Goal: Task Accomplishment & Management: Use online tool/utility

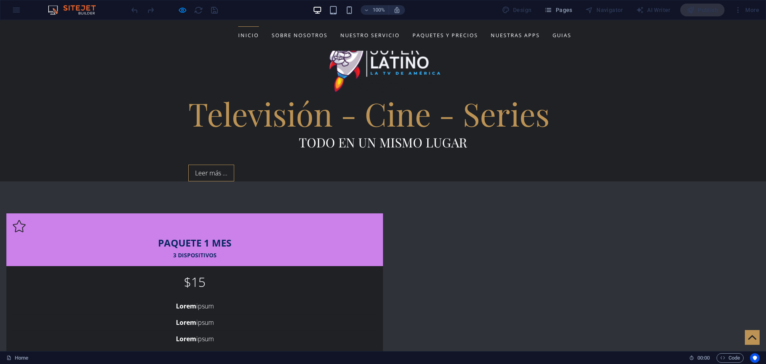
scroll to position [319, 0]
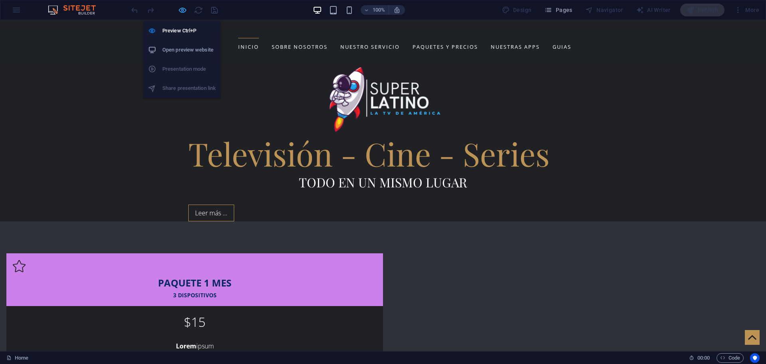
click at [184, 10] on icon "button" at bounding box center [182, 10] width 9 height 9
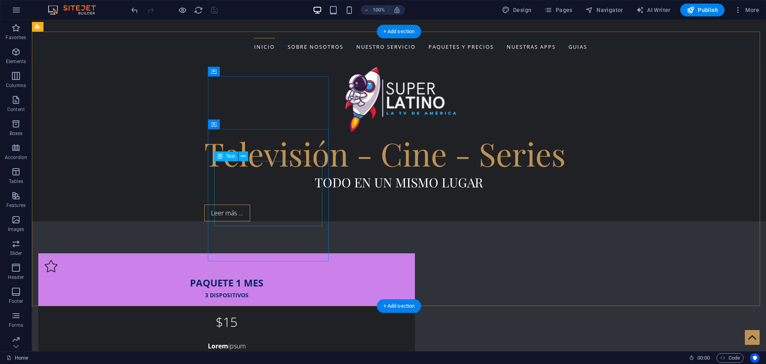
click at [270, 338] on div "Lorem ipsum Lorem ipsum Lorem ipsum Lorem ipsum" at bounding box center [227, 370] width 364 height 65
click at [280, 338] on div "Lorem ipsum Lorem ipsum Lorem ipsum Lorem ipsum" at bounding box center [227, 370] width 364 height 65
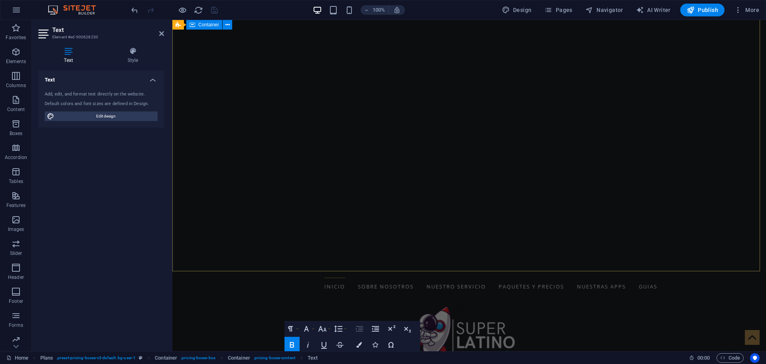
scroll to position [240, 0]
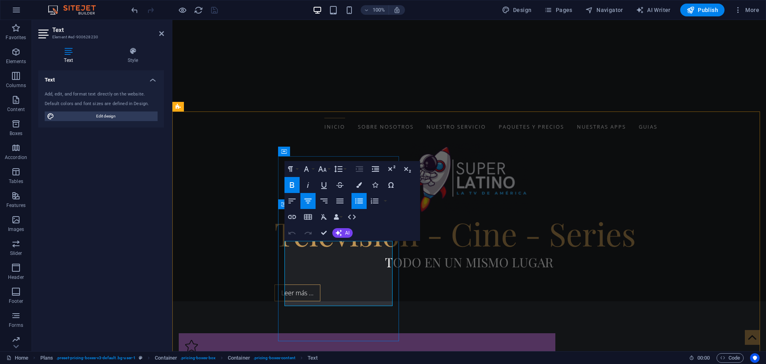
drag, startPoint x: 320, startPoint y: 249, endPoint x: 363, endPoint y: 250, distance: 43.1
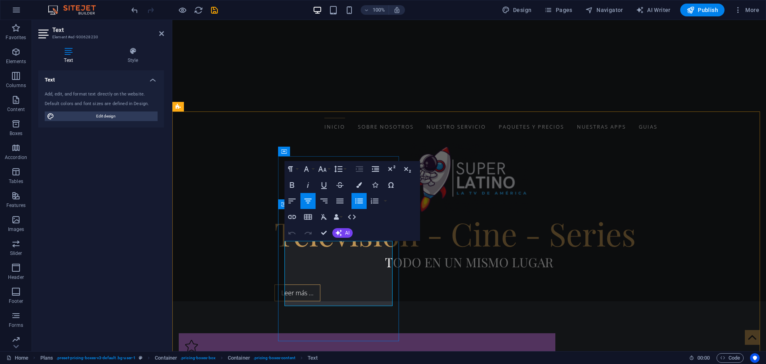
drag, startPoint x: 376, startPoint y: 249, endPoint x: 332, endPoint y: 254, distance: 45.1
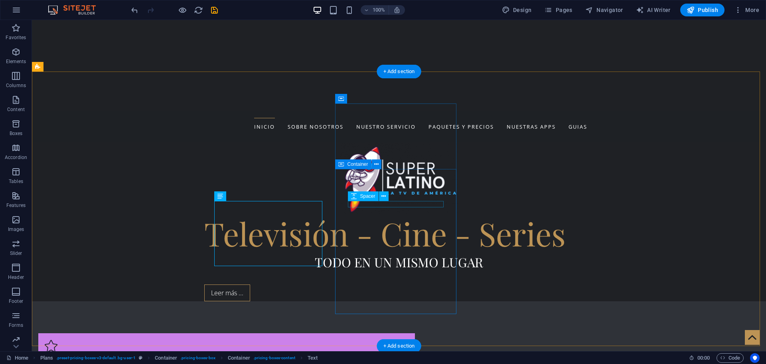
scroll to position [319, 0]
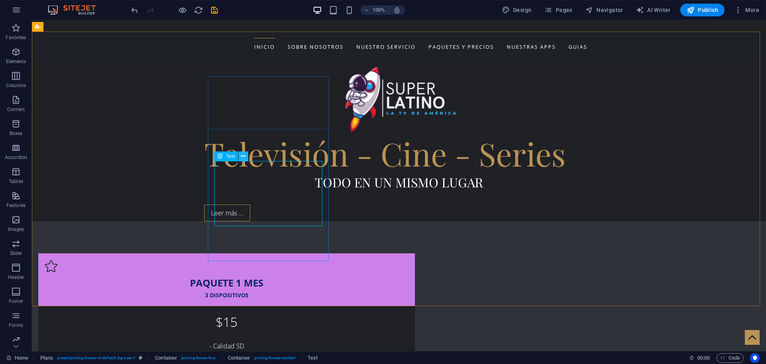
click at [242, 156] on icon at bounding box center [243, 156] width 4 height 8
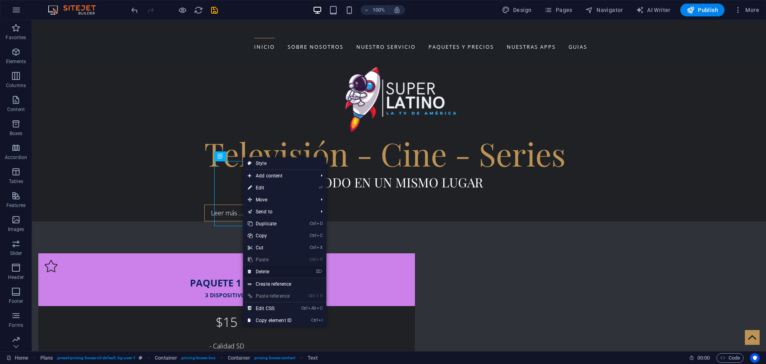
click at [262, 269] on link "⌦ Delete" at bounding box center [269, 271] width 53 height 12
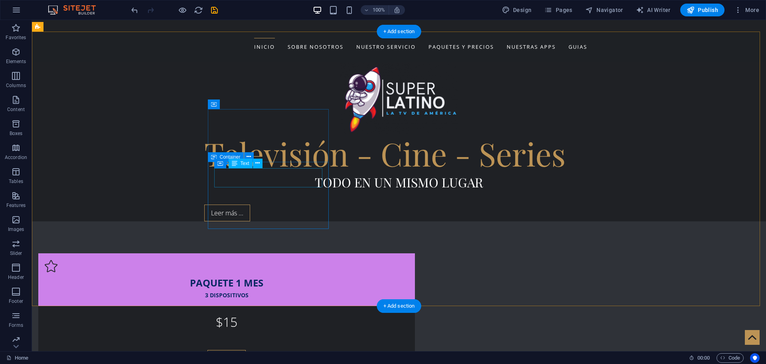
click at [271, 312] on div "$15" at bounding box center [227, 321] width 364 height 19
click at [274, 312] on div "$15" at bounding box center [227, 321] width 364 height 19
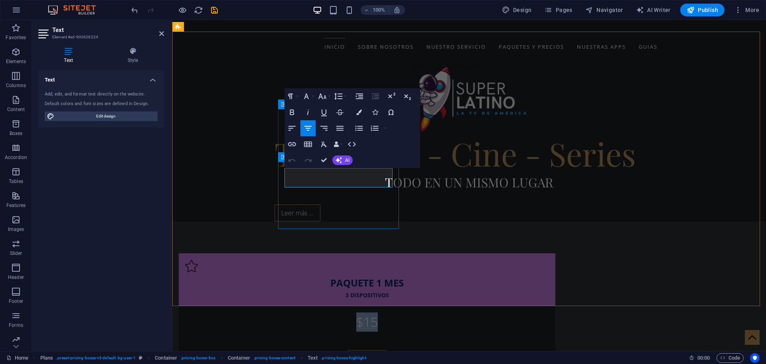
drag, startPoint x: 356, startPoint y: 178, endPoint x: 319, endPoint y: 178, distance: 37.1
click at [319, 312] on p "$15" at bounding box center [367, 321] width 364 height 19
click at [321, 97] on icon "button" at bounding box center [322, 96] width 8 height 6
click at [331, 205] on link "30" at bounding box center [331, 208] width 29 height 12
click at [323, 97] on icon "button" at bounding box center [323, 96] width 10 height 10
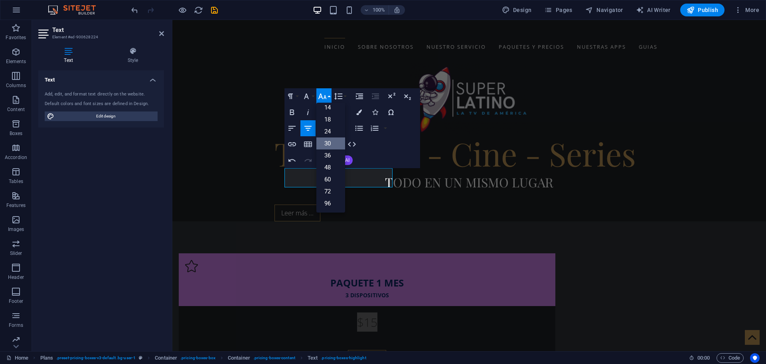
scroll to position [64, 0]
click at [330, 170] on link "48" at bounding box center [331, 167] width 29 height 12
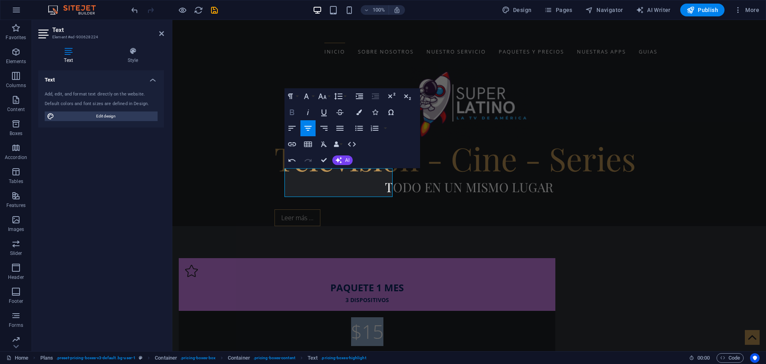
click at [291, 111] on icon "button" at bounding box center [292, 112] width 10 height 10
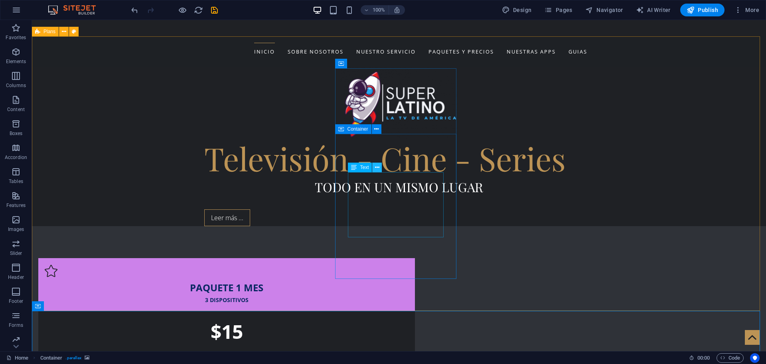
click at [378, 166] on icon at bounding box center [377, 167] width 4 height 8
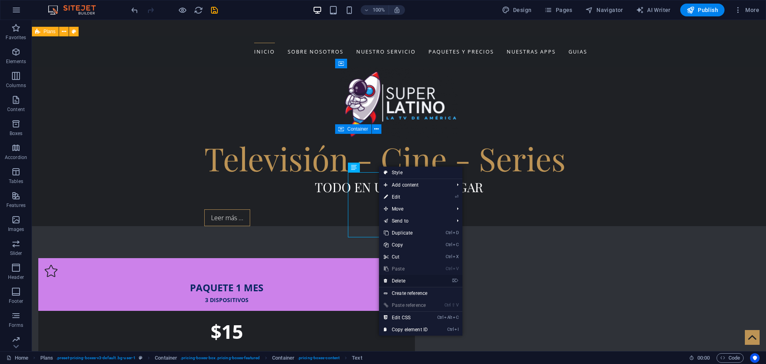
click at [401, 282] on link "⌦ Delete" at bounding box center [405, 281] width 53 height 12
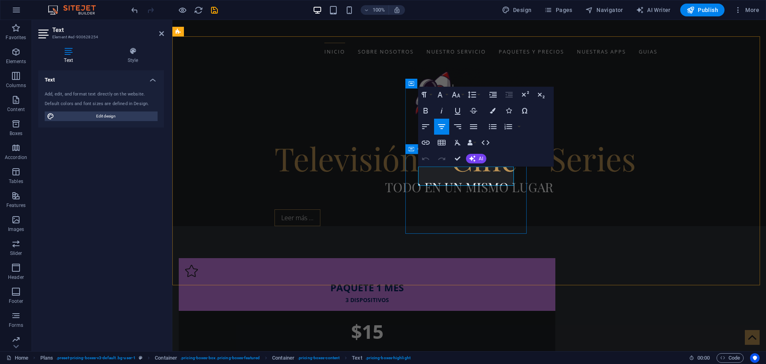
drag, startPoint x: 477, startPoint y: 174, endPoint x: 450, endPoint y: 176, distance: 27.6
click at [458, 92] on icon "button" at bounding box center [456, 95] width 10 height 10
click at [459, 167] on link "48" at bounding box center [464, 166] width 29 height 12
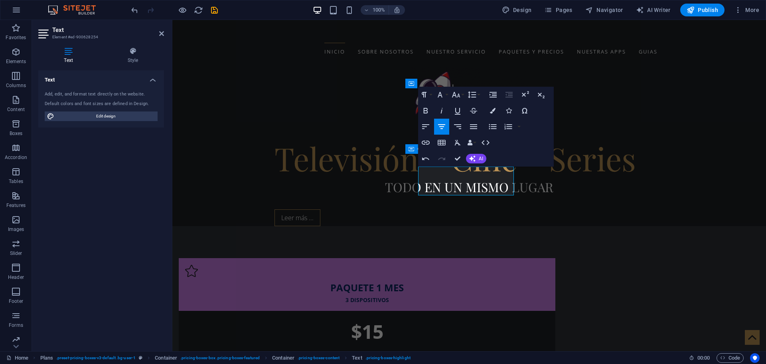
scroll to position [310, 0]
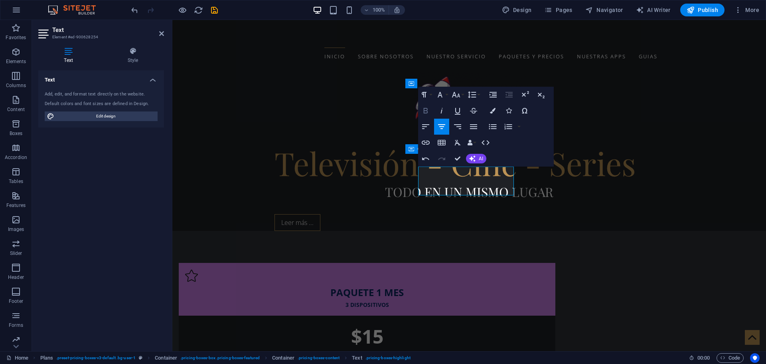
click at [426, 112] on icon "button" at bounding box center [426, 111] width 10 height 10
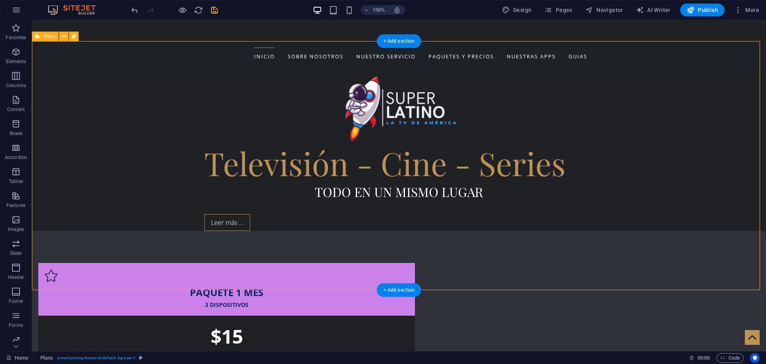
click at [212, 11] on icon "save" at bounding box center [214, 10] width 9 height 9
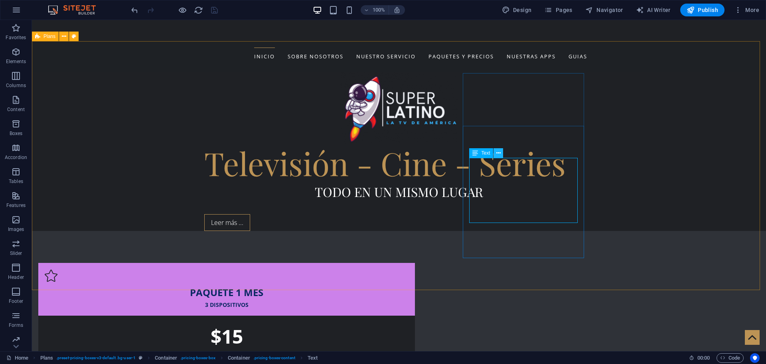
click at [499, 156] on icon at bounding box center [499, 153] width 4 height 8
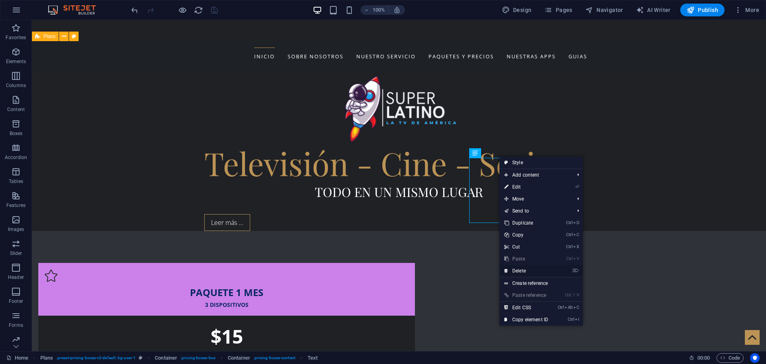
click at [517, 270] on link "⌦ Delete" at bounding box center [526, 271] width 53 height 12
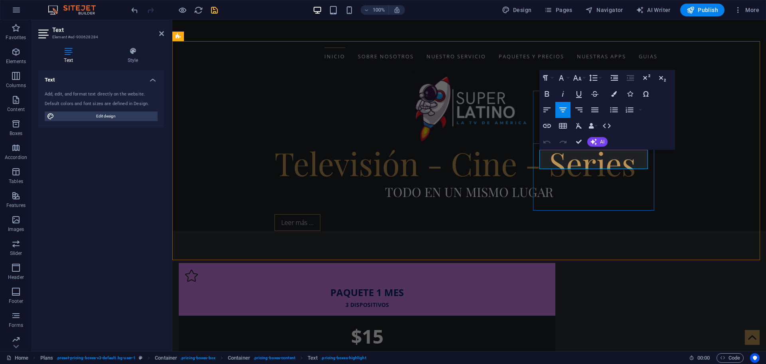
drag, startPoint x: 582, startPoint y: 158, endPoint x: 620, endPoint y: 158, distance: 37.9
click at [576, 80] on icon "button" at bounding box center [578, 78] width 10 height 10
click at [586, 150] on link "48" at bounding box center [586, 149] width 29 height 12
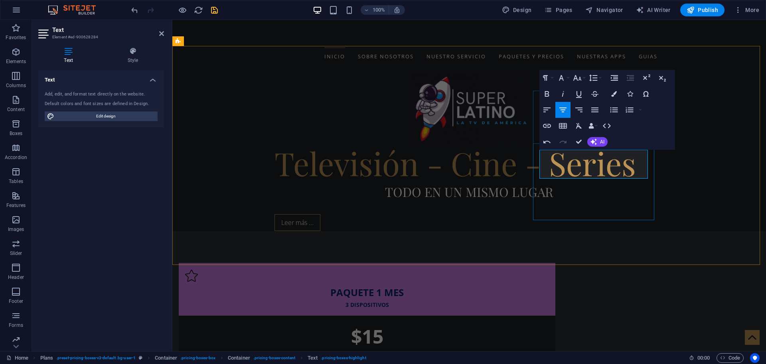
scroll to position [305, 0]
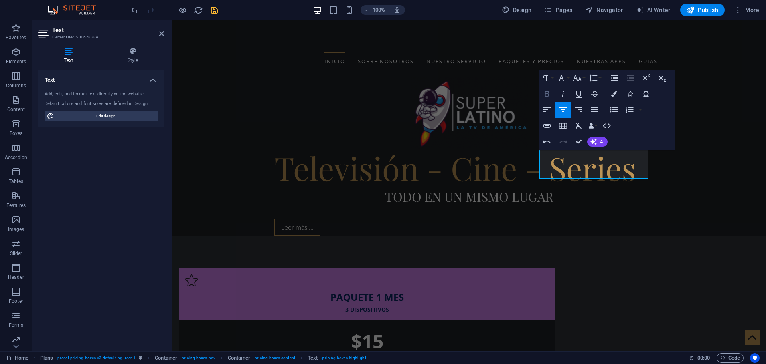
click at [549, 95] on icon "button" at bounding box center [547, 94] width 4 height 6
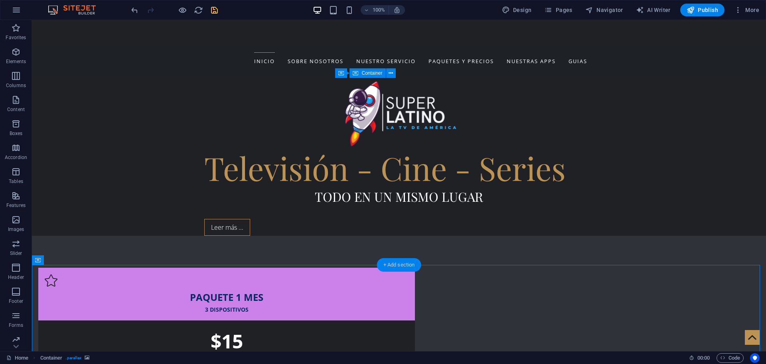
click at [393, 263] on div "+ Add section" at bounding box center [399, 265] width 44 height 14
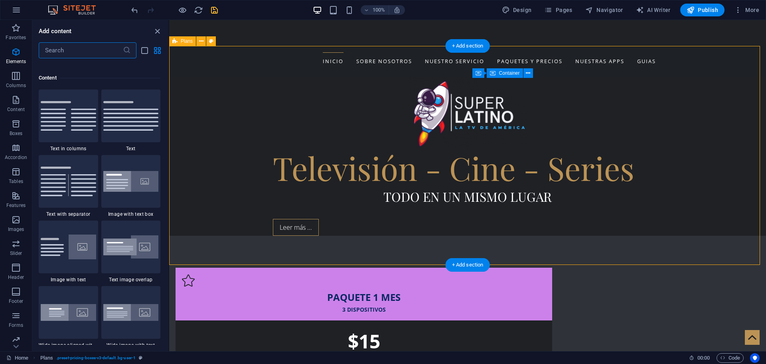
scroll to position [1397, 0]
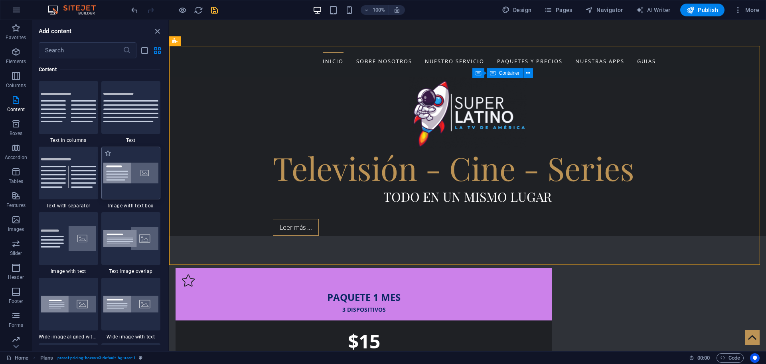
click at [134, 178] on img at bounding box center [130, 172] width 55 height 21
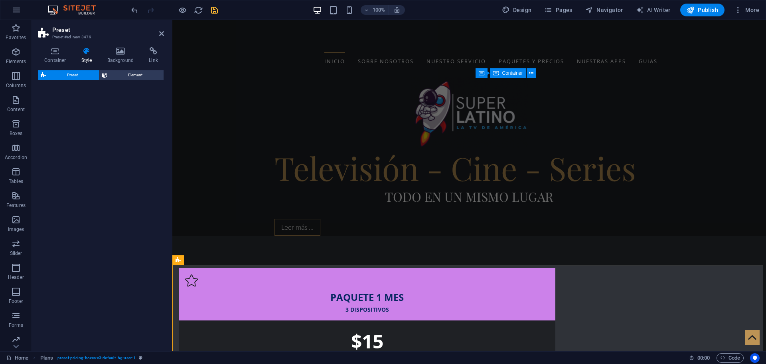
select select "rem"
select select "px"
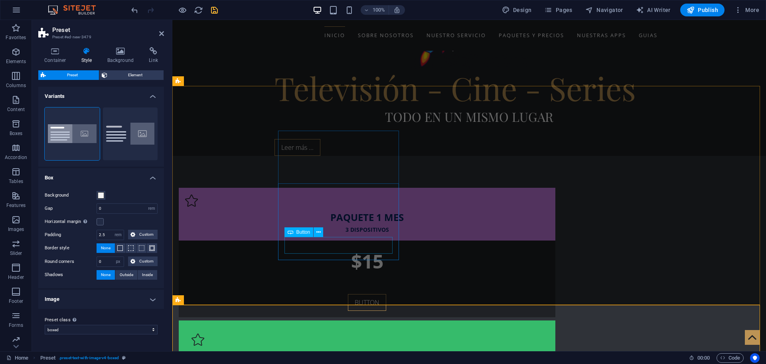
scroll to position [265, 0]
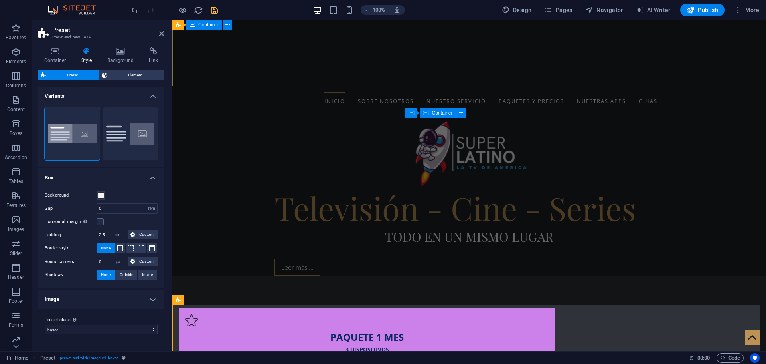
drag, startPoint x: 287, startPoint y: 73, endPoint x: 427, endPoint y: 71, distance: 140.5
click at [427, 117] on div "Televisión - Cine - Series Todo en un mismo lugar Leer más ..." at bounding box center [469, 196] width 594 height 159
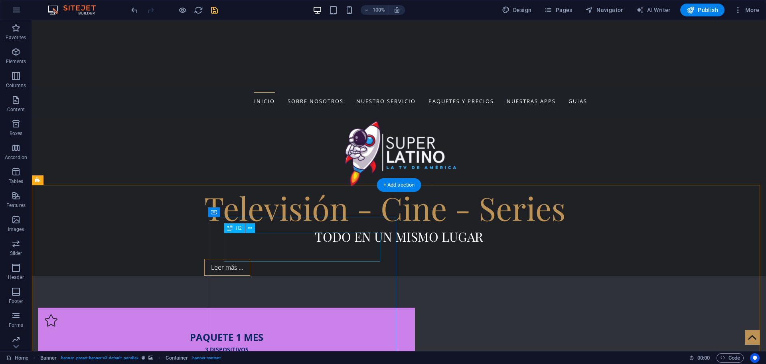
scroll to position [425, 0]
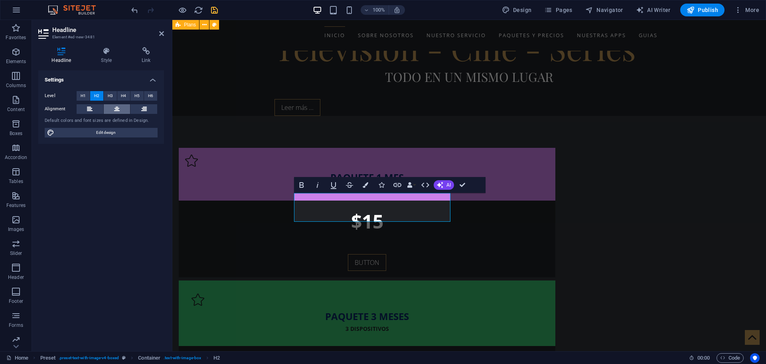
click at [117, 107] on icon at bounding box center [117, 109] width 6 height 10
click at [310, 133] on div "PAQUETE 1 MES 3 DISPOSITIVOS $15 BUTTON PAQUETE 3 MESES 3 DISPOSITIVOS $38 BUTT…" at bounding box center [469, 358] width 594 height 484
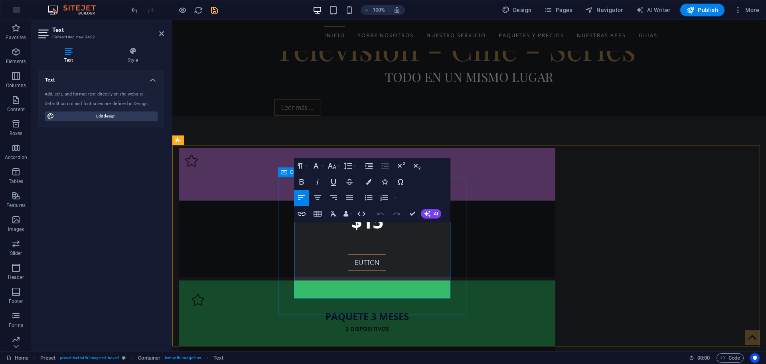
drag, startPoint x: 415, startPoint y: 293, endPoint x: 289, endPoint y: 226, distance: 142.2
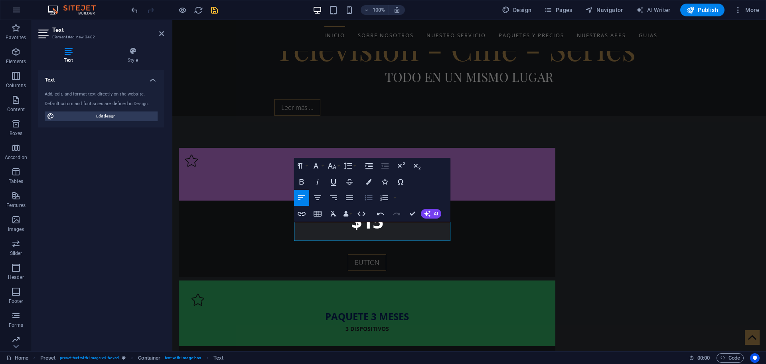
click at [371, 196] on icon "button" at bounding box center [369, 197] width 8 height 5
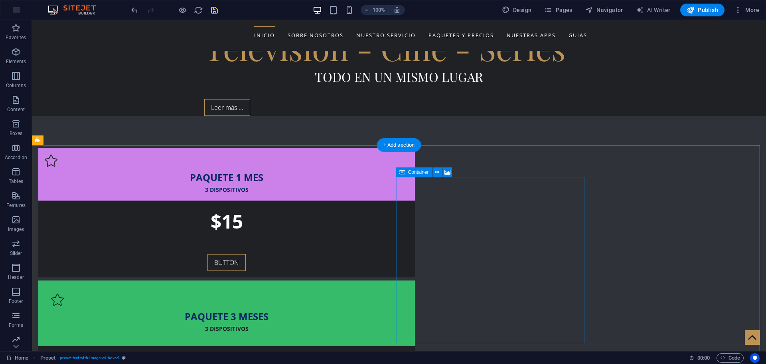
scroll to position [465, 0]
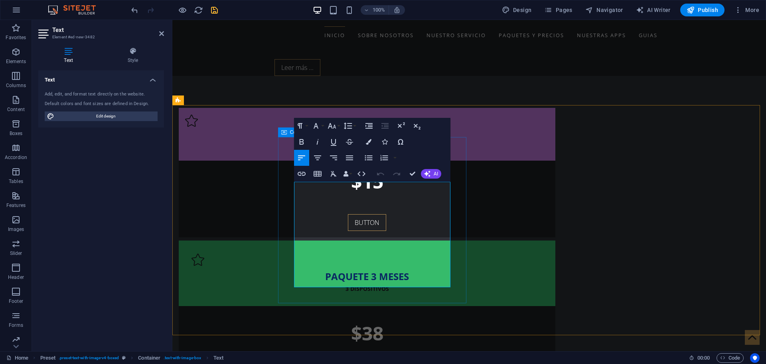
drag, startPoint x: 437, startPoint y: 283, endPoint x: 287, endPoint y: 186, distance: 178.9
click at [335, 127] on icon "button" at bounding box center [332, 126] width 8 height 6
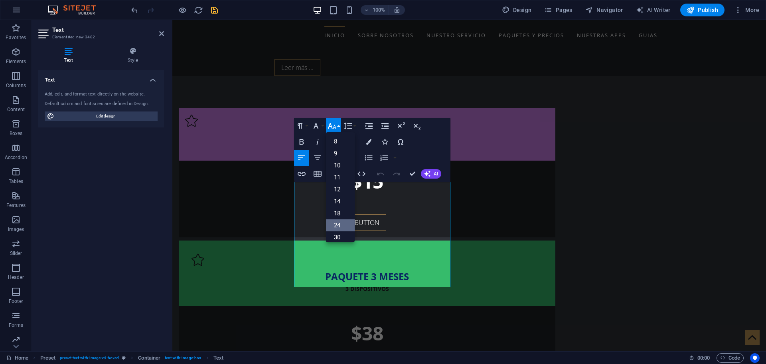
click at [336, 225] on link "24" at bounding box center [340, 225] width 29 height 12
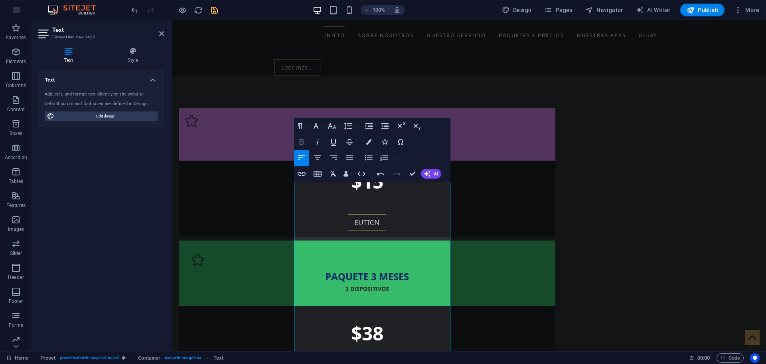
click at [306, 143] on icon "button" at bounding box center [302, 142] width 10 height 10
click at [429, 96] on div "PAQUETE 1 MES 3 DISPOSITIVOS $15 BUTTON PAQUETE 3 MESES 3 DISPOSITIVOS $38 BUTT…" at bounding box center [469, 318] width 594 height 484
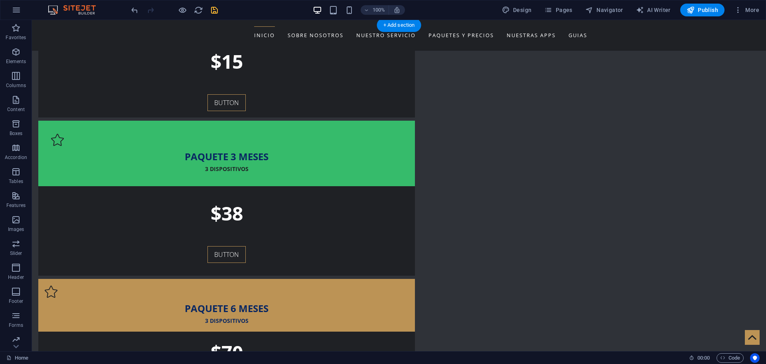
scroll to position [544, 0]
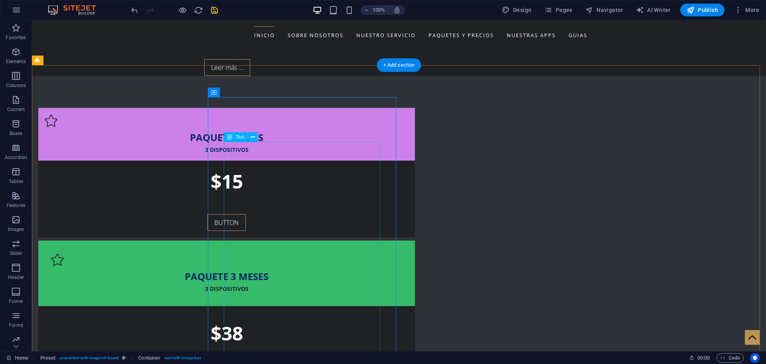
scroll to position [505, 0]
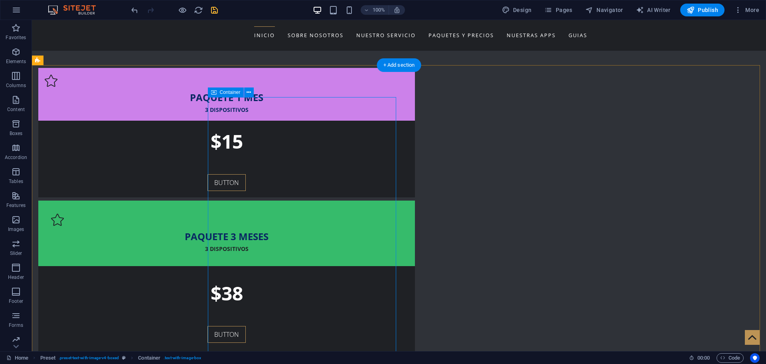
click at [251, 92] on icon at bounding box center [249, 92] width 4 height 8
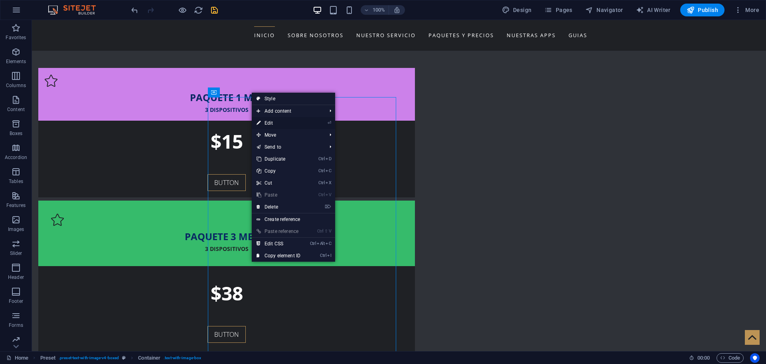
click at [268, 123] on link "⏎ Edit" at bounding box center [278, 123] width 53 height 12
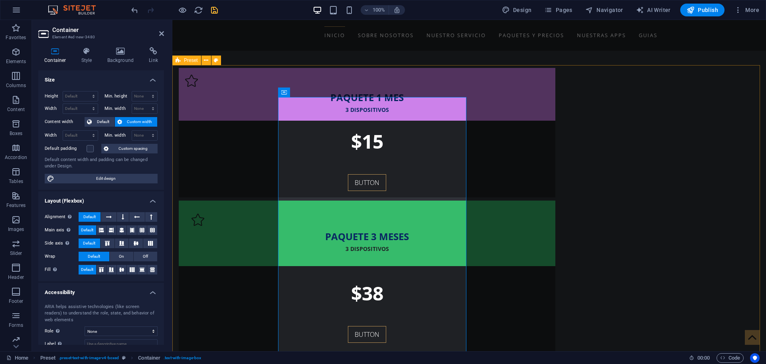
scroll to position [544, 0]
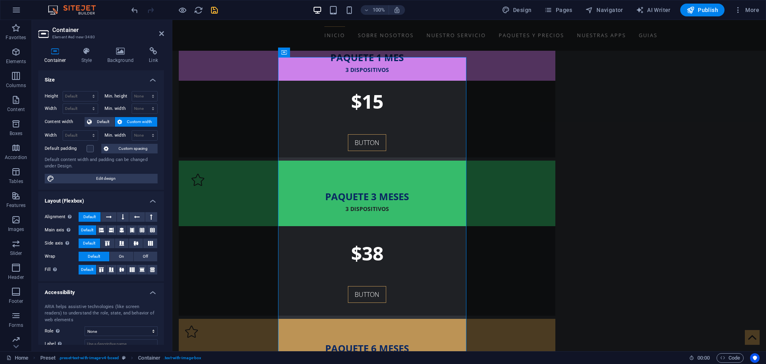
click at [125, 120] on span "Custom width" at bounding box center [140, 122] width 31 height 10
click at [75, 95] on select "Default px rem % vh vw" at bounding box center [80, 96] width 35 height 10
select select "px"
click at [85, 91] on select "Default px rem % vh vw" at bounding box center [80, 96] width 35 height 10
type input "792"
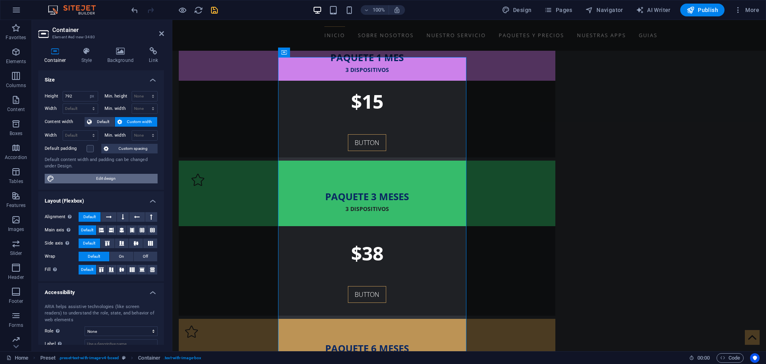
click at [99, 179] on span "Edit design" at bounding box center [106, 179] width 99 height 10
select select "rem"
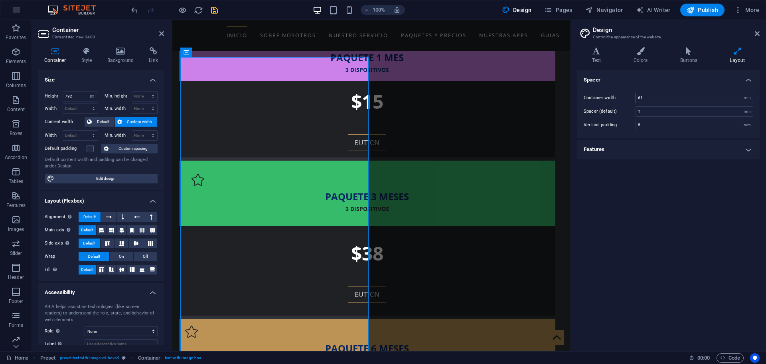
click at [645, 94] on input "61" at bounding box center [694, 98] width 117 height 10
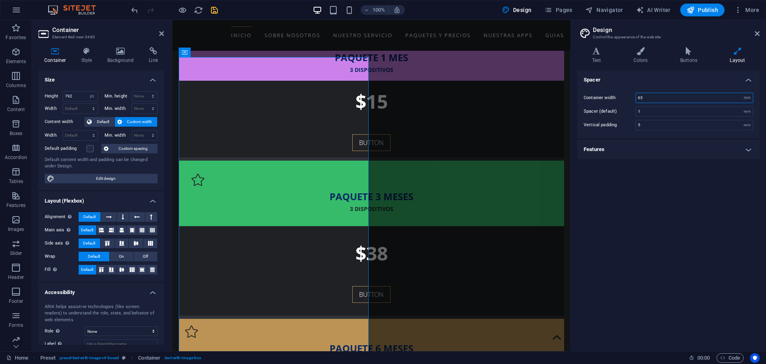
drag, startPoint x: 653, startPoint y: 97, endPoint x: 629, endPoint y: 97, distance: 24.8
click at [629, 97] on div "Container width 65 rem px" at bounding box center [669, 98] width 170 height 10
click at [671, 188] on div "Spacer Container width 75 rem px Spacer (default) 1 rem Vertical padding 5 rem …" at bounding box center [669, 207] width 182 height 274
click at [162, 37] on link at bounding box center [161, 33] width 5 height 7
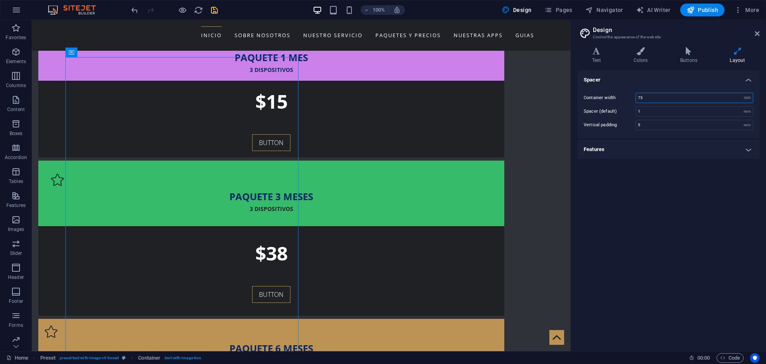
click at [645, 95] on input "75" at bounding box center [694, 98] width 117 height 10
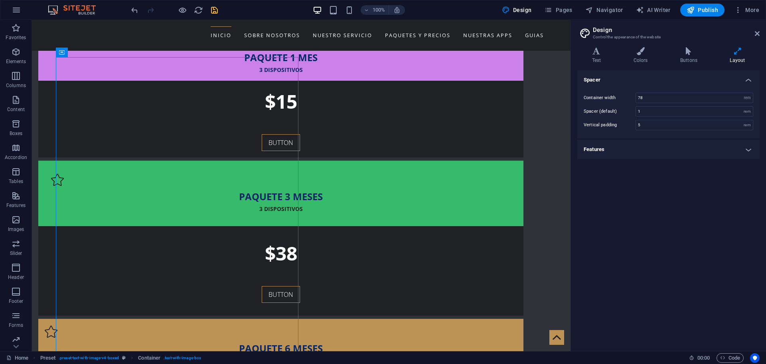
click at [653, 186] on div "Spacer Container width 78 rem px Spacer (default) 1 rem Vertical padding 5 rem …" at bounding box center [669, 207] width 182 height 274
click at [645, 99] on input "78" at bounding box center [694, 98] width 117 height 10
type input "7"
type input "85"
click at [662, 184] on div "Spacer Container width 85 rem px Spacer (default) 1 rem Vertical padding 5 rem …" at bounding box center [669, 207] width 182 height 274
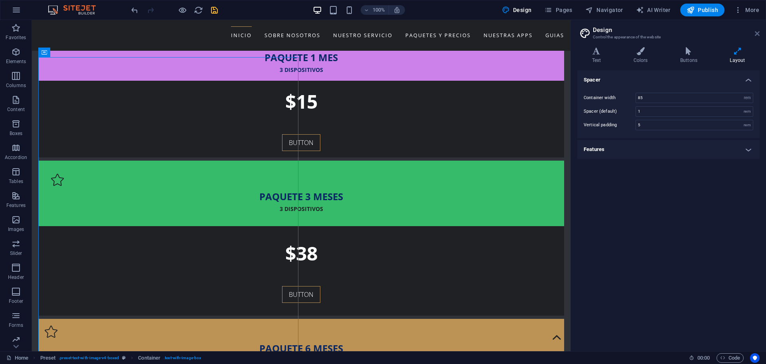
click at [758, 36] on icon at bounding box center [757, 33] width 5 height 6
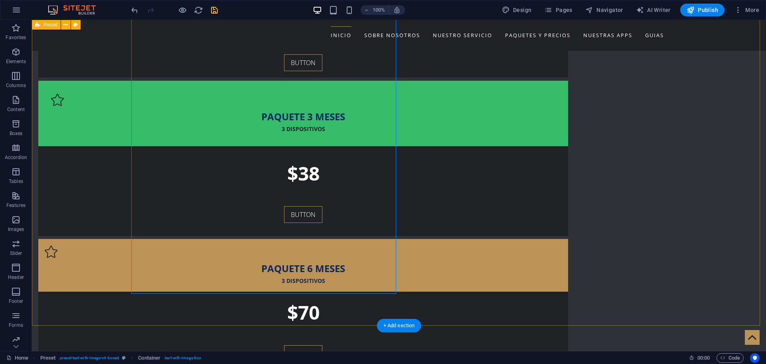
scroll to position [584, 0]
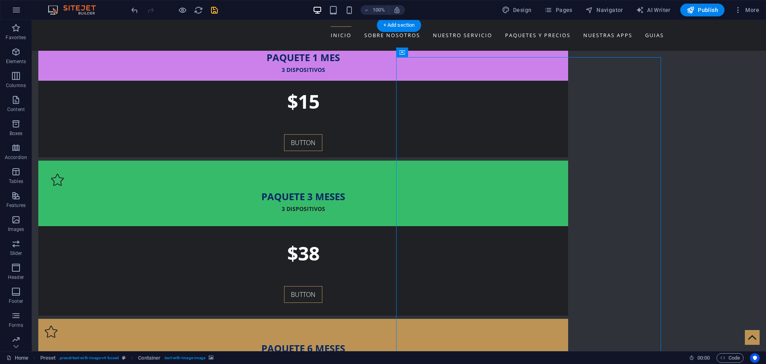
scroll to position [505, 0]
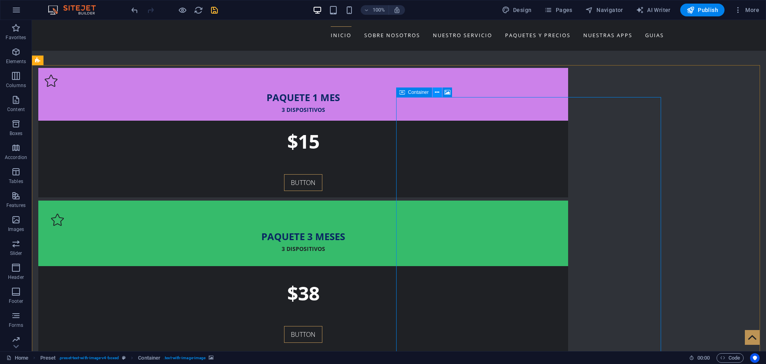
click at [440, 94] on button at bounding box center [438, 92] width 10 height 10
click at [439, 91] on icon at bounding box center [437, 92] width 4 height 8
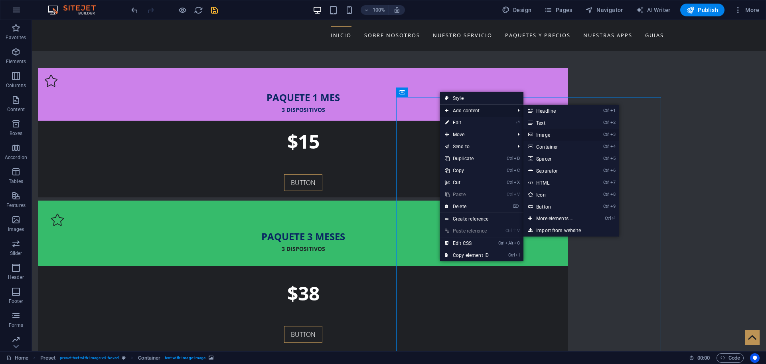
click at [540, 136] on link "Ctrl 3 Image" at bounding box center [557, 135] width 66 height 12
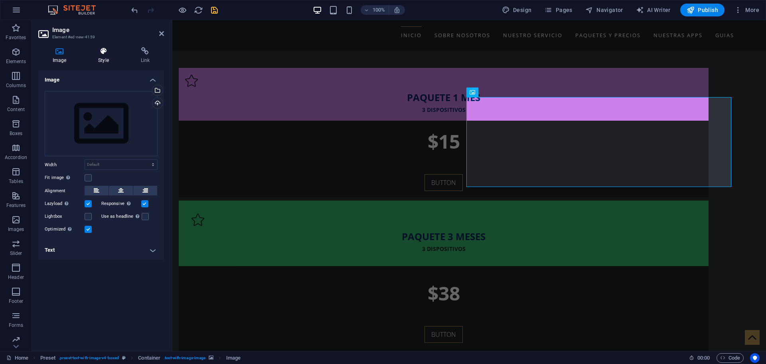
click at [108, 50] on icon at bounding box center [103, 51] width 39 height 8
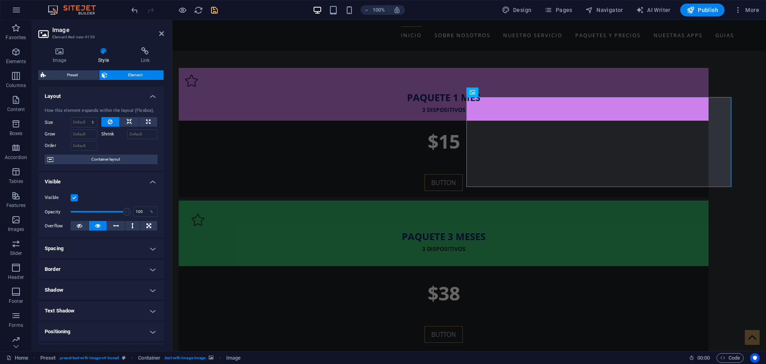
scroll to position [79, 0]
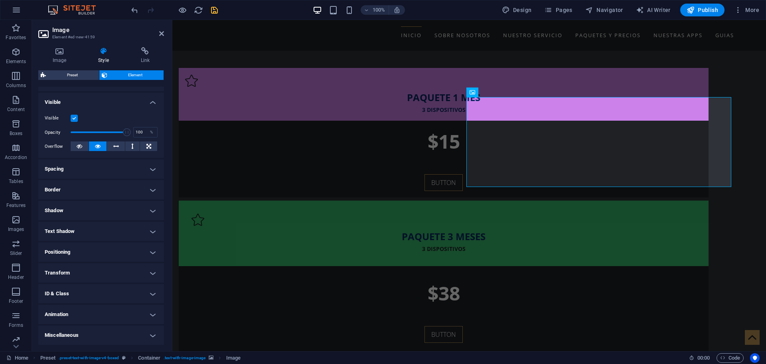
click at [97, 314] on h4 "Animation" at bounding box center [101, 314] width 126 height 19
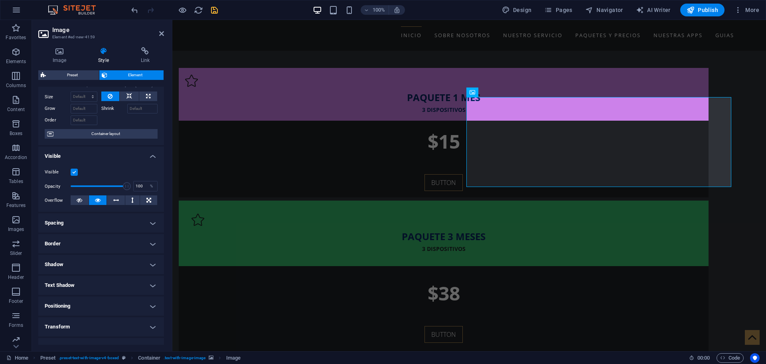
scroll to position [0, 0]
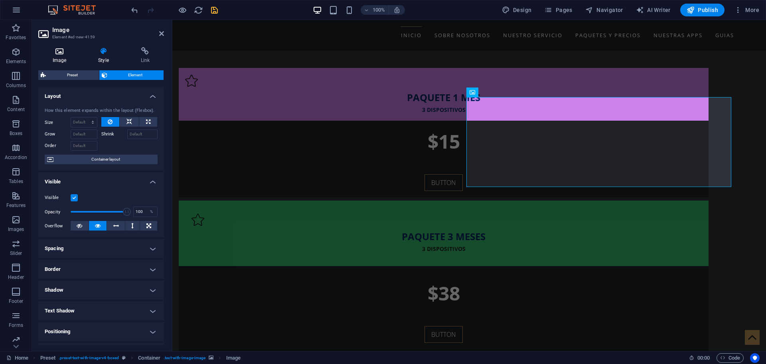
click at [66, 52] on icon at bounding box center [59, 51] width 42 height 8
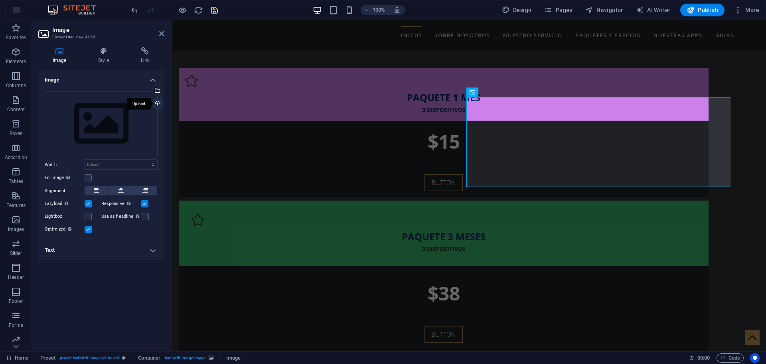
click at [160, 102] on div "Upload" at bounding box center [157, 104] width 12 height 12
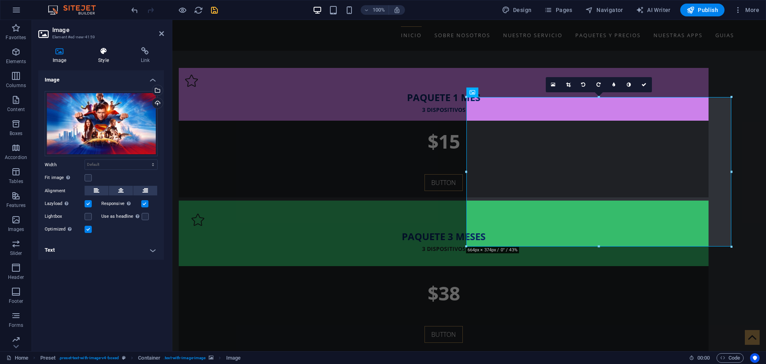
click at [102, 52] on icon at bounding box center [103, 51] width 39 height 8
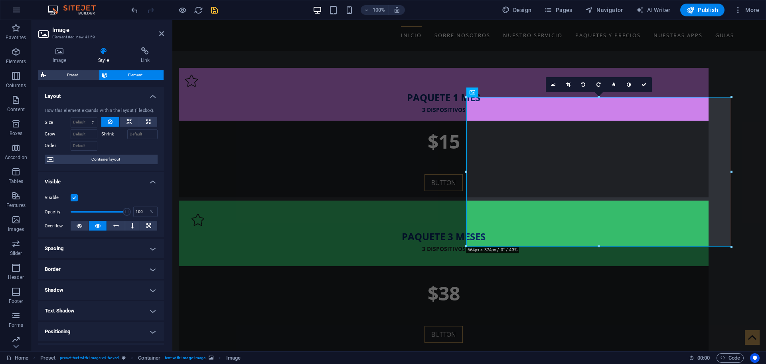
scroll to position [80, 0]
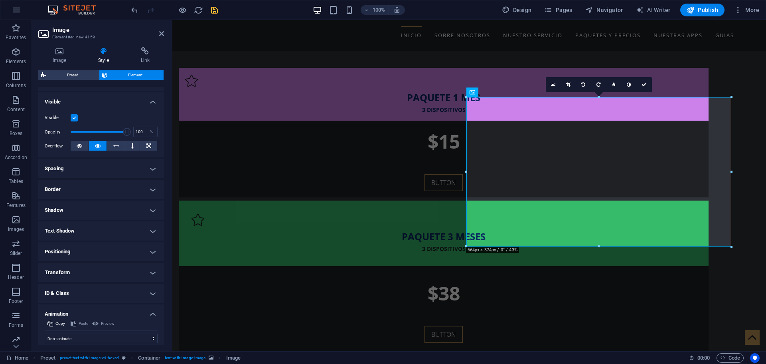
click at [79, 311] on h4 "Animation" at bounding box center [101, 311] width 126 height 14
click at [112, 314] on h4 "Animation" at bounding box center [101, 314] width 126 height 19
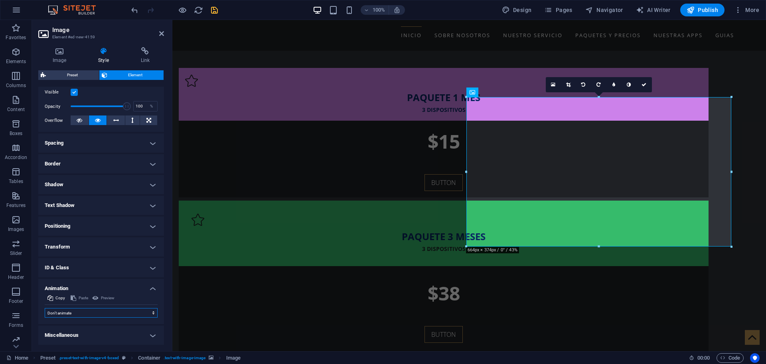
click at [82, 312] on select "Don't animate Show / Hide Slide up/down Zoom in/out Slide left to right Slide r…" at bounding box center [101, 313] width 113 height 10
select select "shrink"
click at [45, 308] on select "Don't animate Show / Hide Slide up/down Zoom in/out Slide left to right Slide r…" at bounding box center [101, 313] width 113 height 10
select select "scroll"
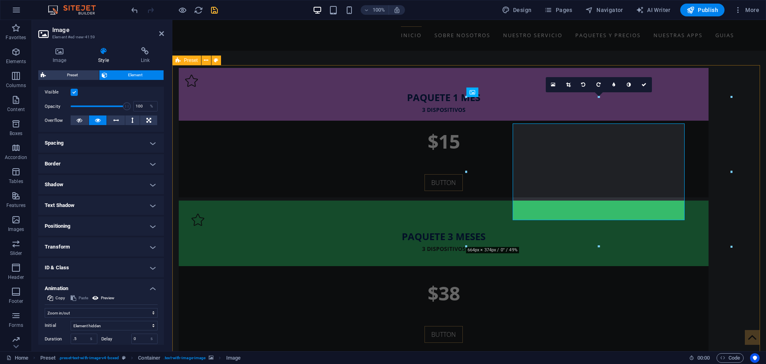
scroll to position [544, 0]
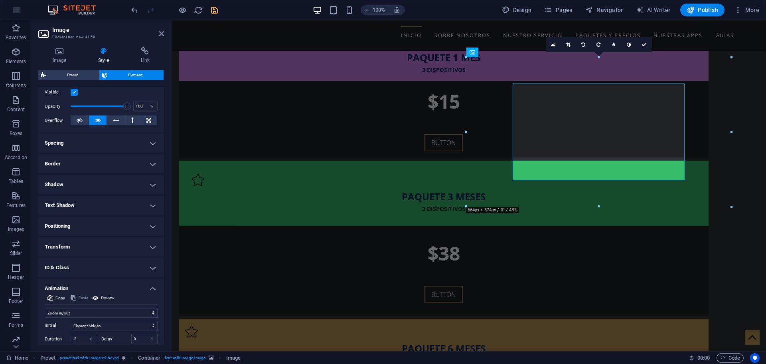
click at [165, 33] on aside "Image Element #ed-new-4159 Image Style Link Image Drag files here, click to cho…" at bounding box center [102, 185] width 141 height 331
drag, startPoint x: 159, startPoint y: 34, endPoint x: 127, endPoint y: 14, distance: 37.7
click at [159, 34] on icon at bounding box center [161, 33] width 5 height 6
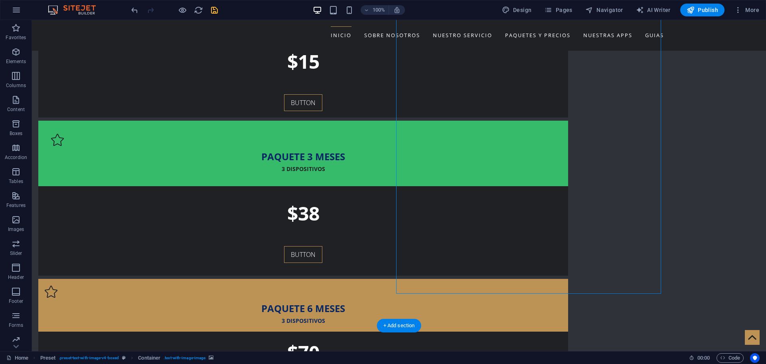
scroll to position [624, 0]
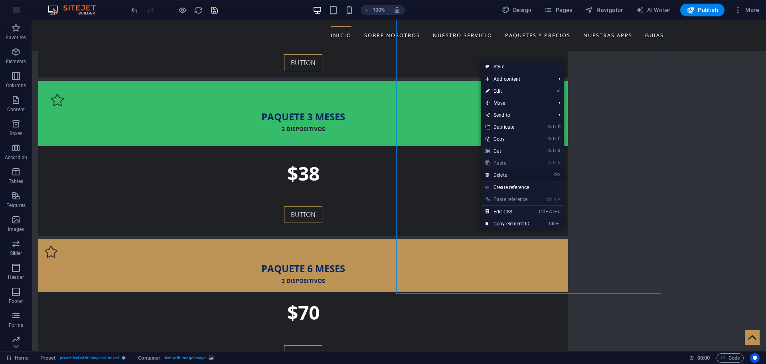
click at [498, 174] on link "⌦ Delete" at bounding box center [507, 175] width 53 height 12
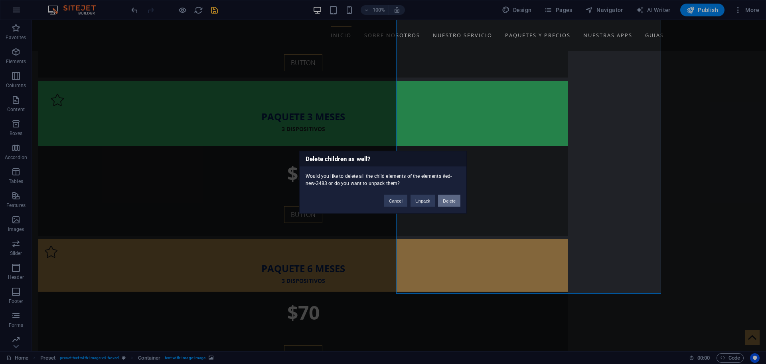
click at [451, 201] on button "Delete" at bounding box center [449, 200] width 22 height 12
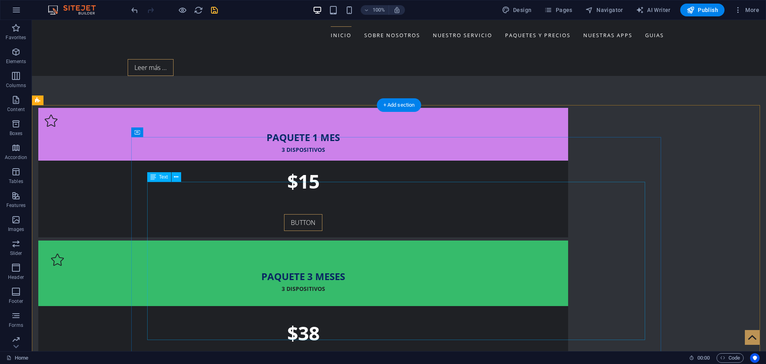
scroll to position [544, 0]
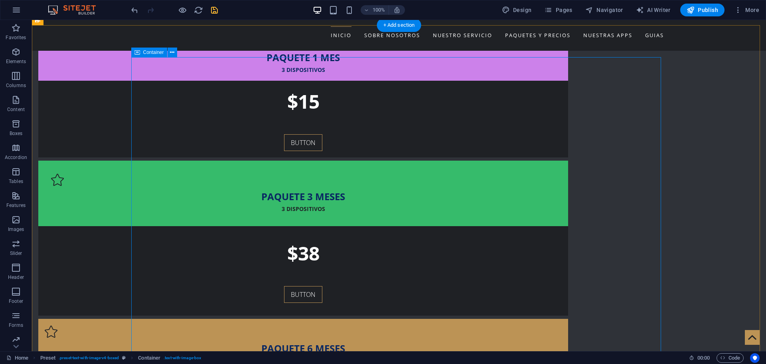
click at [174, 53] on icon at bounding box center [172, 52] width 4 height 8
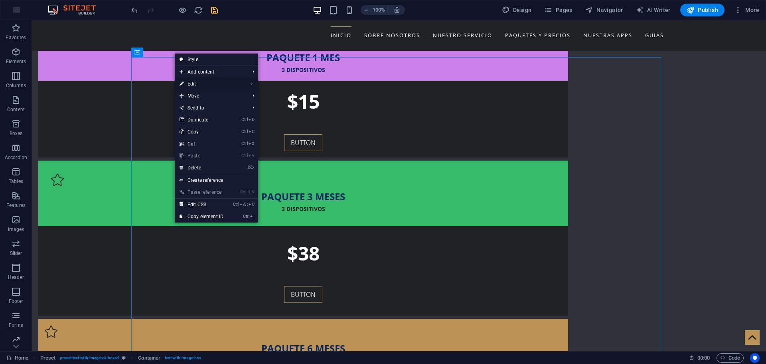
click at [193, 83] on link "⏎ Edit" at bounding box center [201, 84] width 53 height 12
select select "px"
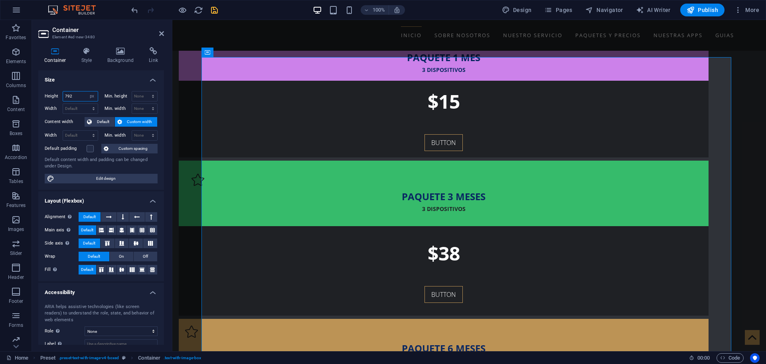
drag, startPoint x: 76, startPoint y: 95, endPoint x: 62, endPoint y: 95, distance: 13.6
click at [62, 95] on div "Height 792 Default px rem % vh vw" at bounding box center [71, 96] width 53 height 10
type input "600"
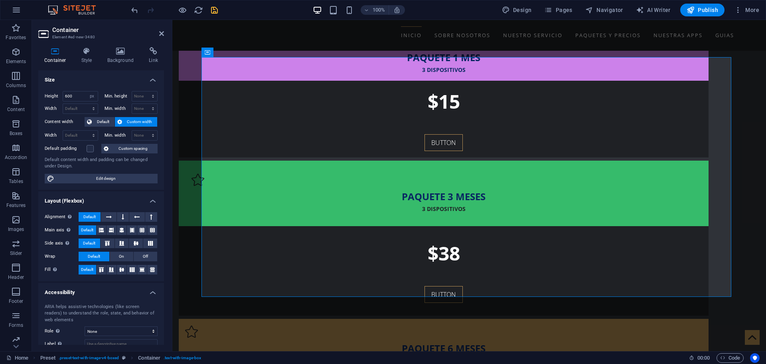
click at [81, 81] on h4 "Size" at bounding box center [101, 77] width 126 height 14
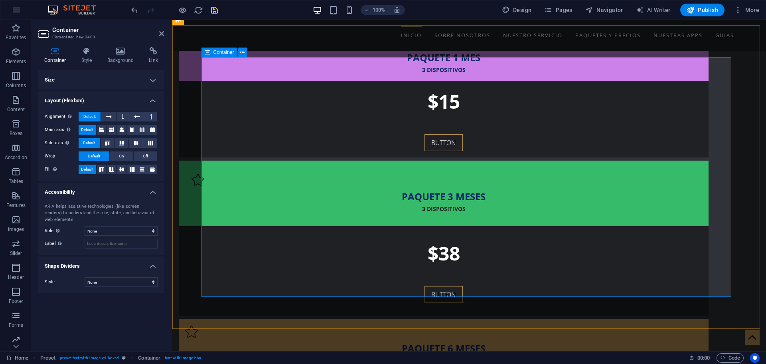
click at [121, 53] on icon at bounding box center [120, 51] width 39 height 8
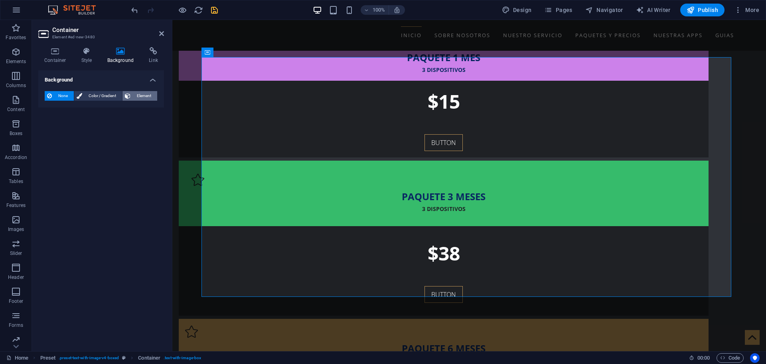
click at [133, 97] on span "Element" at bounding box center [144, 96] width 22 height 10
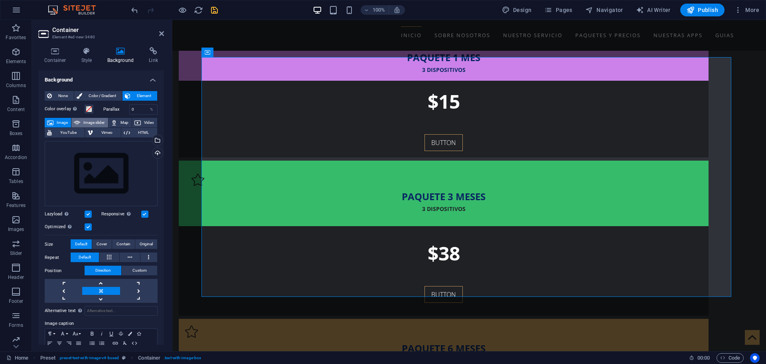
click at [92, 123] on span "Image slider" at bounding box center [94, 123] width 23 height 10
select select "ms"
select select "s"
select select "progressive"
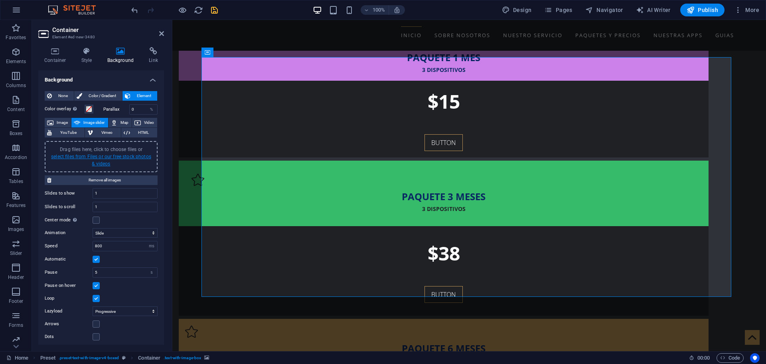
click at [95, 161] on link "select files from Files or our free stock photos & videos" at bounding box center [101, 160] width 100 height 13
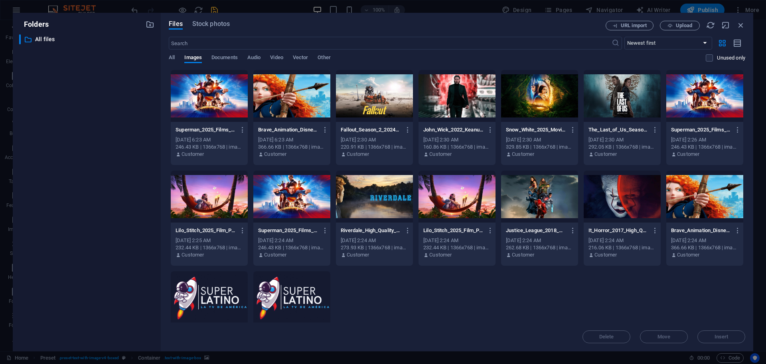
click at [616, 197] on div at bounding box center [622, 196] width 77 height 52
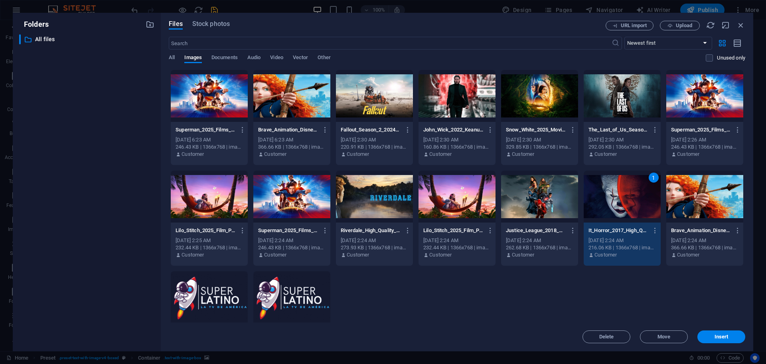
click at [533, 89] on div at bounding box center [539, 96] width 77 height 52
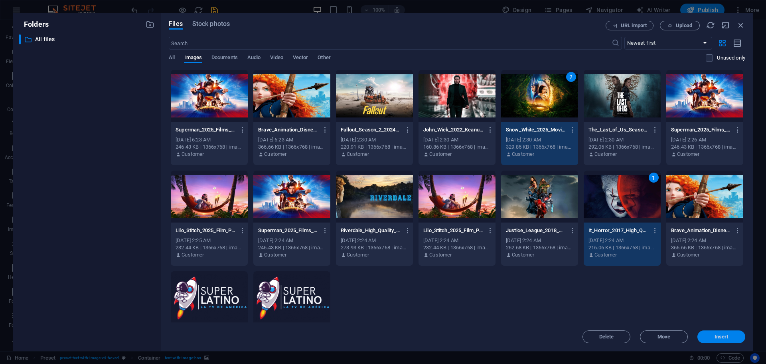
click at [723, 339] on span "Insert" at bounding box center [722, 336] width 14 height 5
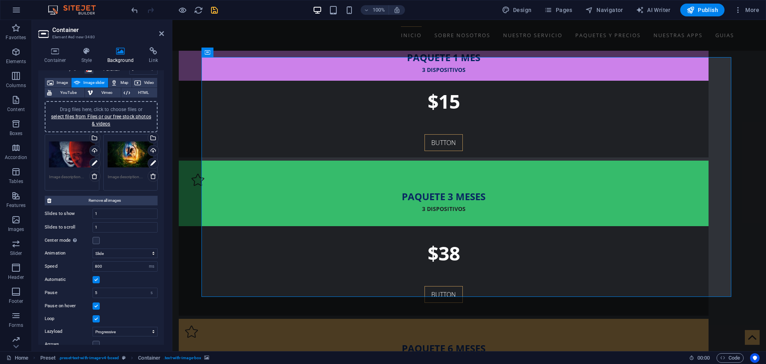
scroll to position [63, 0]
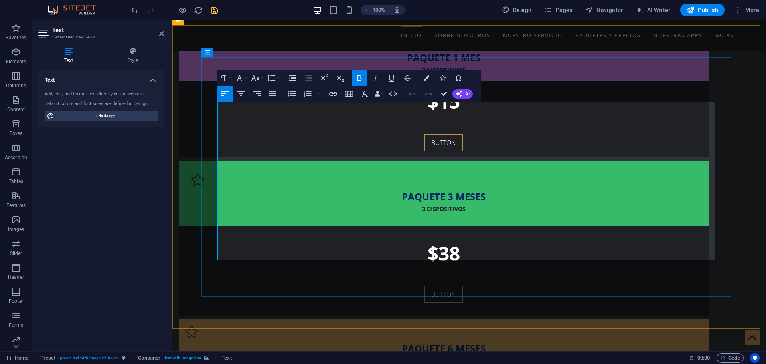
drag, startPoint x: 442, startPoint y: 256, endPoint x: 220, endPoint y: 115, distance: 263.7
click at [135, 57] on h4 "Style" at bounding box center [133, 55] width 62 height 17
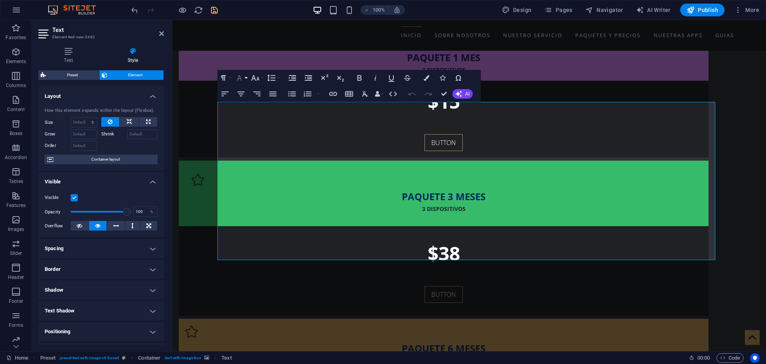
click at [243, 77] on icon "button" at bounding box center [240, 78] width 10 height 10
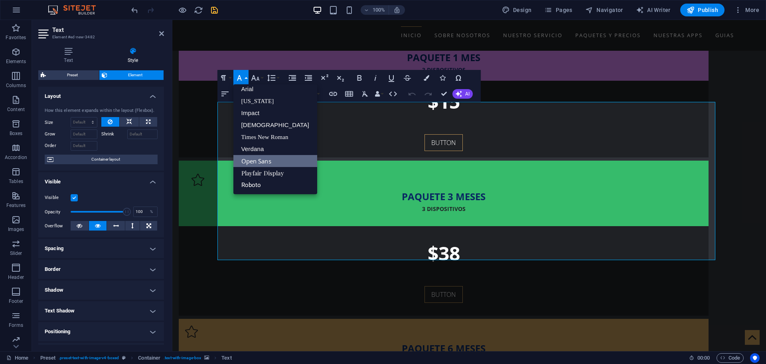
scroll to position [4, 0]
click at [257, 147] on link "Verdana" at bounding box center [276, 149] width 84 height 12
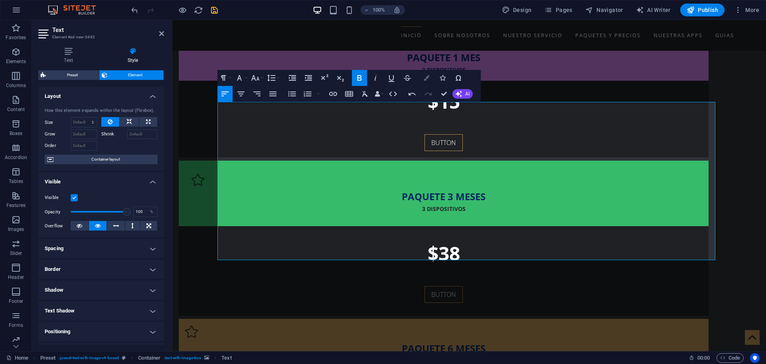
click at [427, 78] on icon "button" at bounding box center [427, 78] width 6 height 6
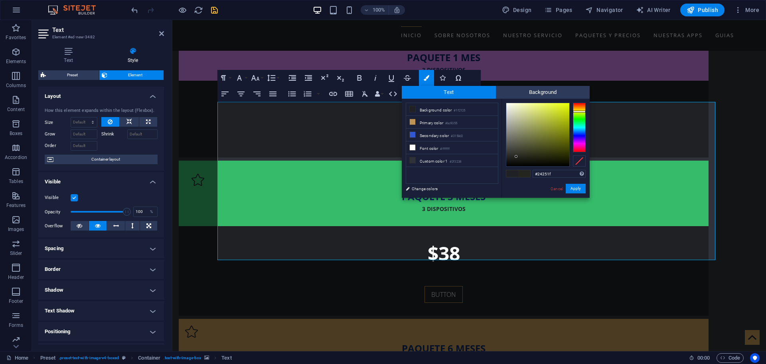
click at [580, 111] on div at bounding box center [579, 127] width 13 height 49
type input "#d5e710"
drag, startPoint x: 557, startPoint y: 119, endPoint x: 565, endPoint y: 109, distance: 12.5
click at [565, 109] on div at bounding box center [538, 134] width 63 height 63
click at [575, 186] on button "Apply" at bounding box center [576, 189] width 20 height 10
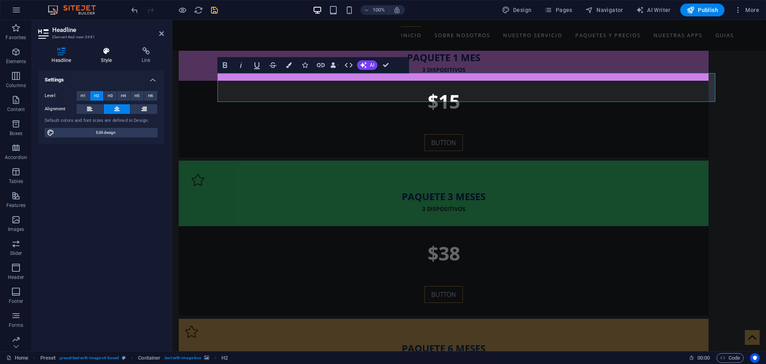
click at [109, 60] on h4 "Style" at bounding box center [108, 55] width 41 height 17
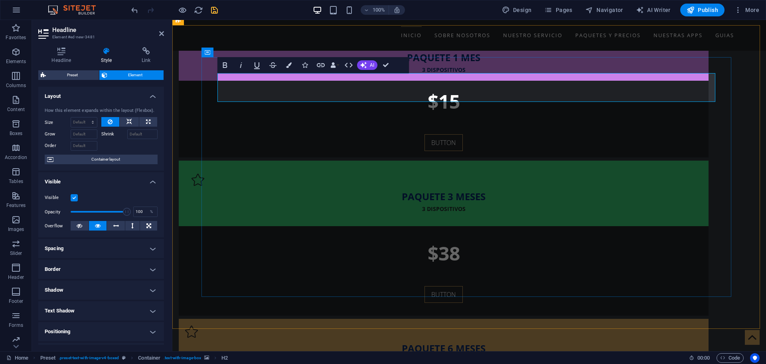
drag, startPoint x: 413, startPoint y: 88, endPoint x: 530, endPoint y: 84, distance: 116.6
click at [225, 66] on icon "button" at bounding box center [225, 65] width 10 height 10
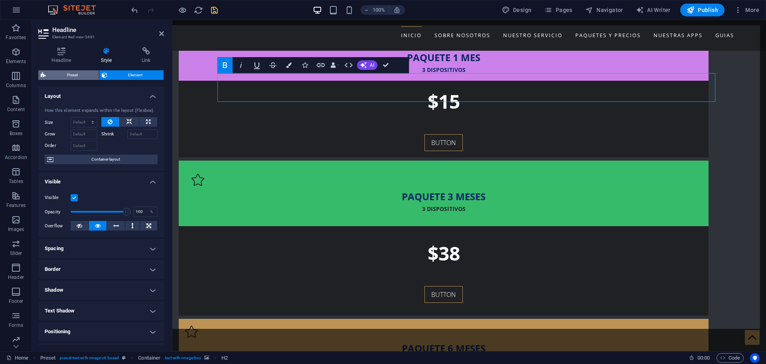
click at [72, 77] on span "Preset" at bounding box center [72, 75] width 48 height 10
select select "rem"
select select "px"
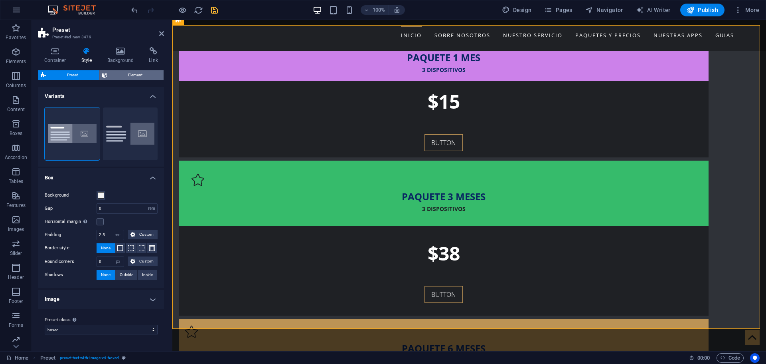
click at [136, 71] on span "Element" at bounding box center [136, 75] width 52 height 10
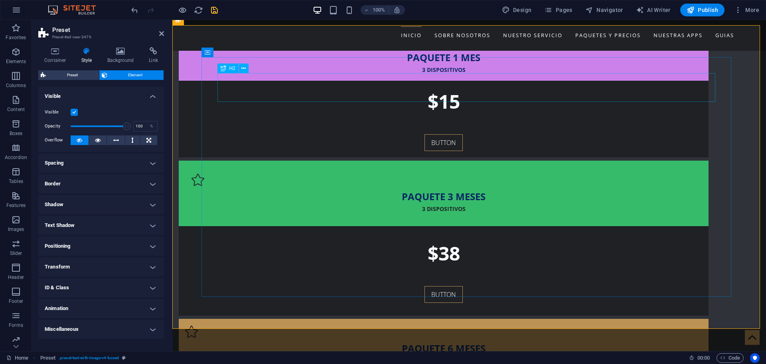
click at [244, 67] on icon at bounding box center [244, 68] width 4 height 8
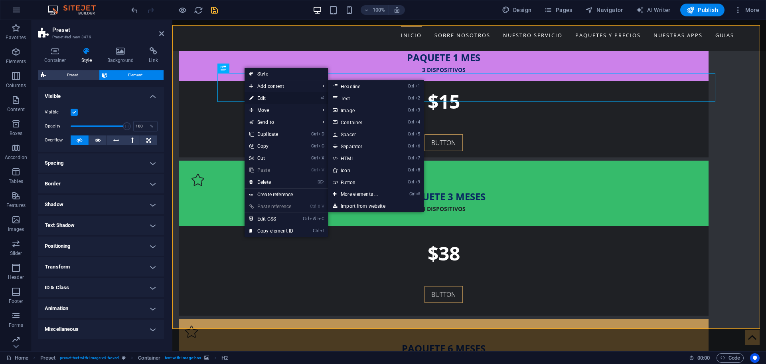
click at [257, 95] on link "⏎ Edit" at bounding box center [271, 98] width 53 height 12
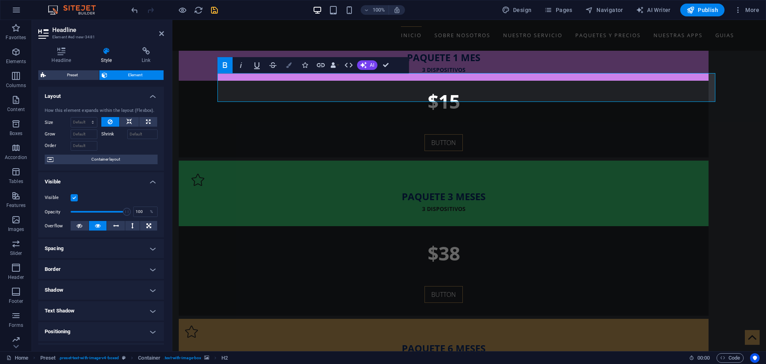
click at [291, 65] on icon "button" at bounding box center [289, 65] width 6 height 6
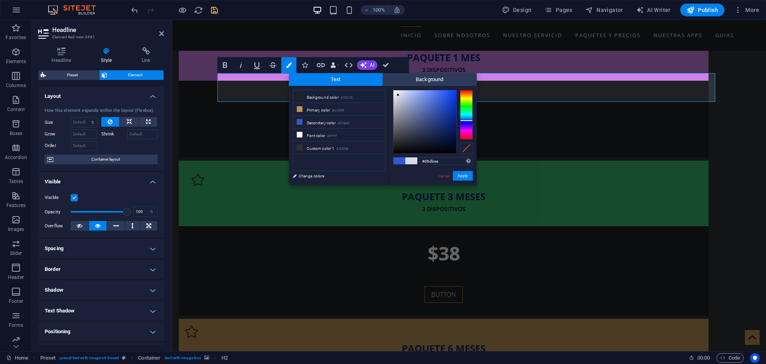
type input "#d8dcea"
drag, startPoint x: 441, startPoint y: 101, endPoint x: 398, endPoint y: 95, distance: 44.0
click at [398, 95] on div at bounding box center [397, 94] width 3 height 3
drag, startPoint x: 467, startPoint y: 174, endPoint x: 295, endPoint y: 154, distance: 173.6
click at [467, 174] on button "Apply" at bounding box center [463, 176] width 20 height 10
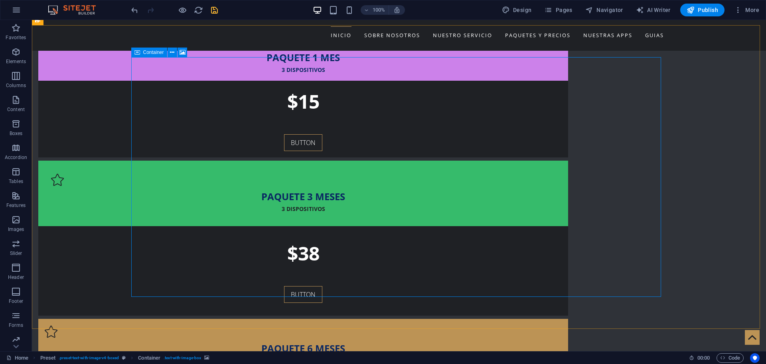
click at [158, 53] on span "Container" at bounding box center [153, 52] width 21 height 5
click at [183, 50] on icon at bounding box center [183, 52] width 6 height 8
select select "ms"
select select "s"
select select "progressive"
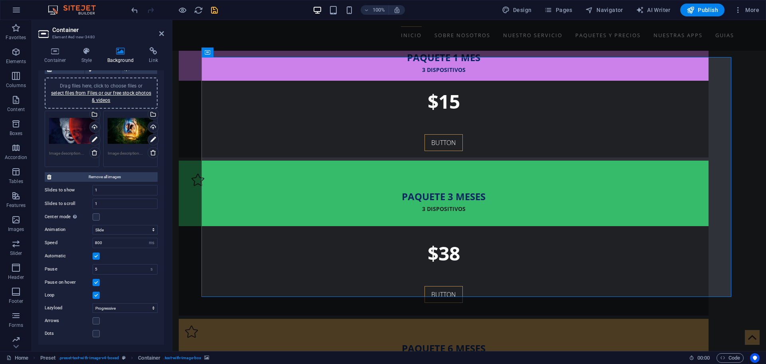
scroll to position [0, 0]
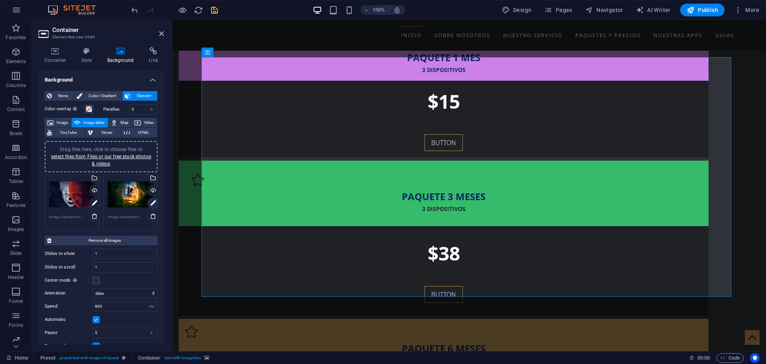
click at [151, 205] on icon at bounding box center [153, 203] width 6 height 10
click at [152, 202] on icon at bounding box center [153, 203] width 6 height 10
drag, startPoint x: 134, startPoint y: 107, endPoint x: 128, endPoint y: 107, distance: 6.0
click at [129, 107] on div "0 %" at bounding box center [143, 109] width 29 height 10
type input "2"
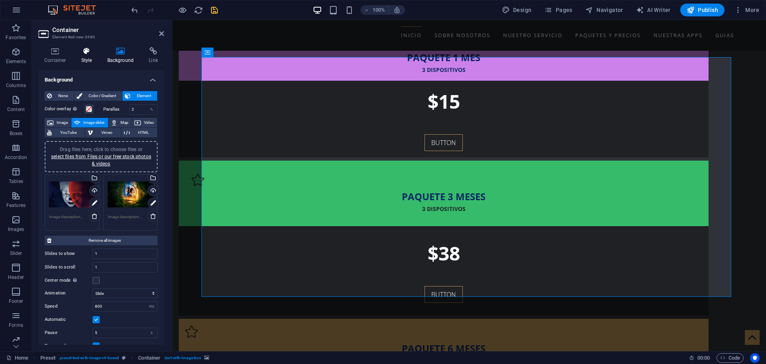
click at [84, 51] on icon at bounding box center [86, 51] width 23 height 8
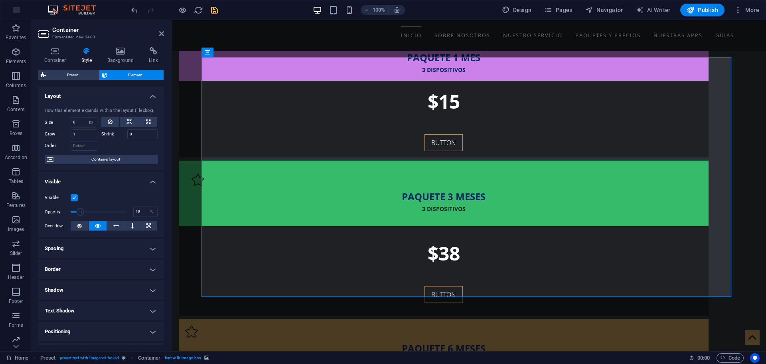
drag, startPoint x: 124, startPoint y: 212, endPoint x: 81, endPoint y: 201, distance: 44.2
click at [81, 202] on div "Visible Opacity 18 % Overflow" at bounding box center [101, 211] width 126 height 51
drag, startPoint x: 82, startPoint y: 211, endPoint x: 93, endPoint y: 213, distance: 11.0
click at [93, 213] on span at bounding box center [92, 212] width 8 height 8
drag, startPoint x: 93, startPoint y: 213, endPoint x: 88, endPoint y: 213, distance: 4.8
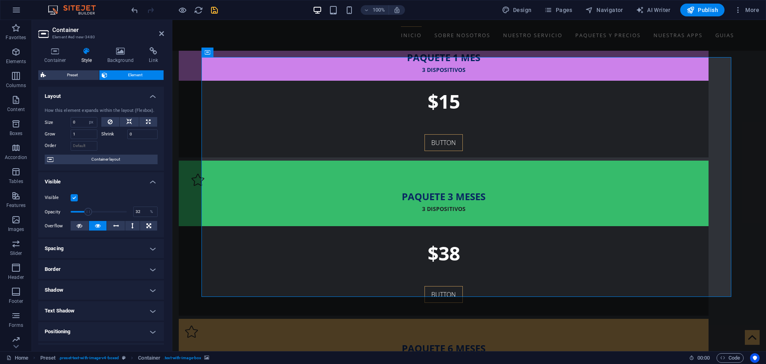
click at [88, 213] on span at bounding box center [88, 212] width 8 height 8
type input "34"
click at [89, 213] on span at bounding box center [89, 212] width 8 height 8
click at [265, 37] on nav "Inicio Sobre Nosotros Nuestro Servicio Paquetes y Precios Nuestras APPS Guias" at bounding box center [469, 35] width 530 height 18
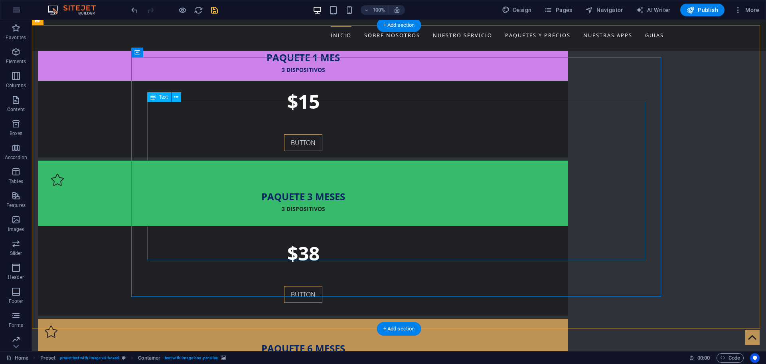
click at [174, 97] on icon at bounding box center [176, 97] width 4 height 8
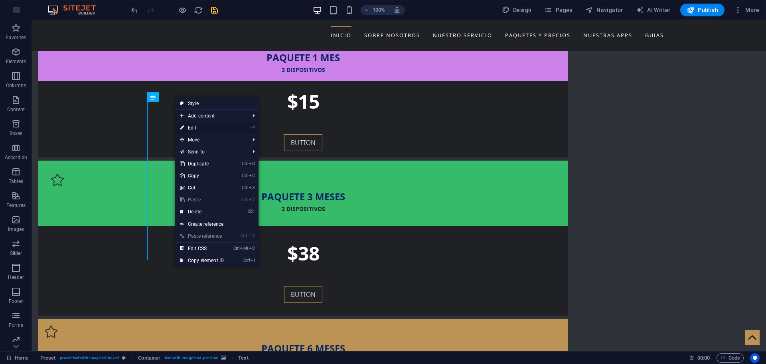
click at [192, 127] on link "⏎ Edit" at bounding box center [201, 128] width 53 height 12
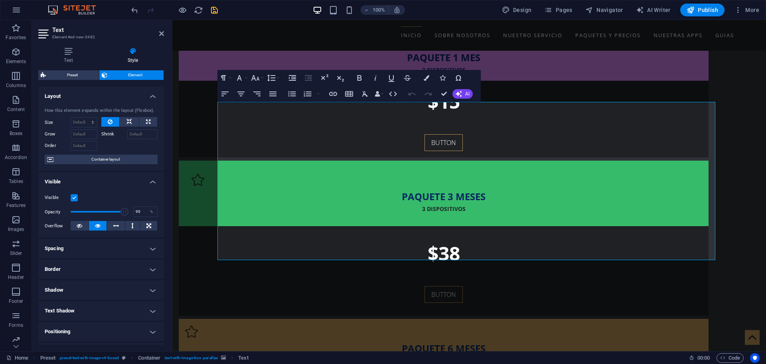
type input "100"
drag, startPoint x: 123, startPoint y: 211, endPoint x: 129, endPoint y: 210, distance: 5.6
click at [129, 210] on span at bounding box center [127, 212] width 8 height 8
click at [72, 197] on label at bounding box center [74, 197] width 7 height 7
click at [0, 0] on input "Visible" at bounding box center [0, 0] width 0 height 0
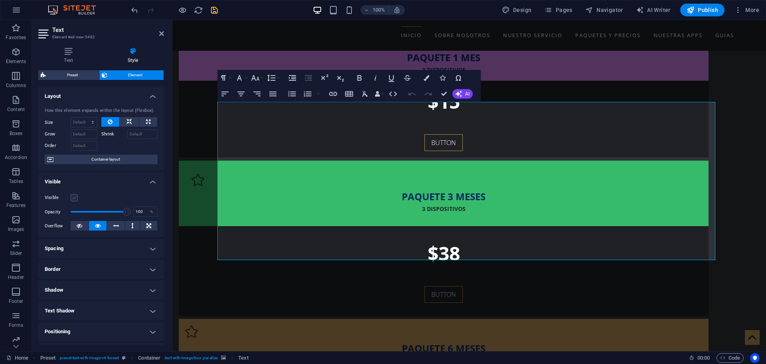
click at [72, 197] on label at bounding box center [74, 197] width 7 height 7
click at [0, 0] on input "Visible" at bounding box center [0, 0] width 0 height 0
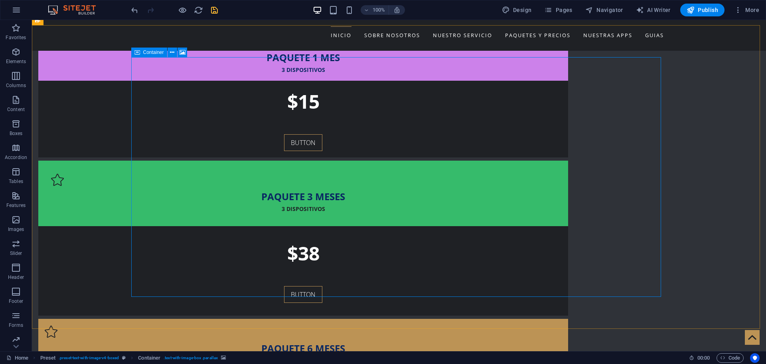
click at [137, 54] on icon at bounding box center [138, 53] width 6 height 10
click at [172, 51] on icon at bounding box center [172, 52] width 4 height 8
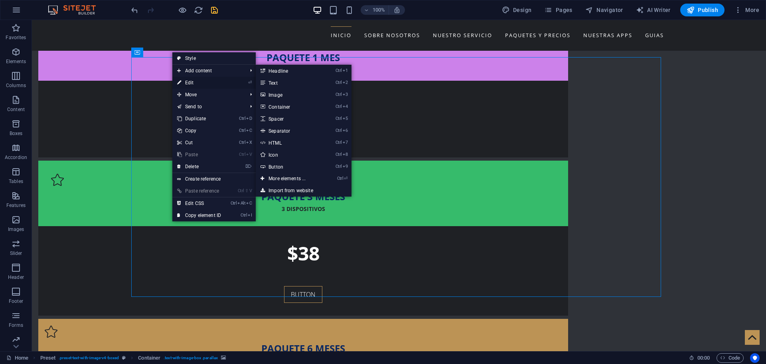
click at [194, 82] on link "⏎ Edit" at bounding box center [198, 83] width 53 height 12
select select "px"
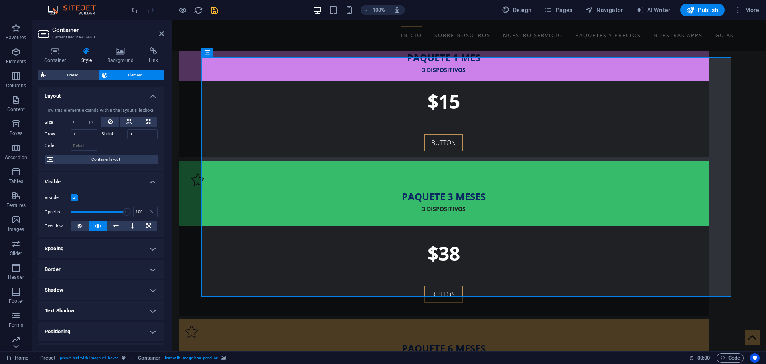
drag, startPoint x: 83, startPoint y: 211, endPoint x: 131, endPoint y: 212, distance: 48.7
click at [132, 212] on div "Opacity 100 %" at bounding box center [101, 212] width 113 height 12
click at [123, 214] on span at bounding box center [124, 212] width 8 height 8
click at [75, 199] on label at bounding box center [74, 197] width 7 height 7
click at [0, 0] on input "Visible" at bounding box center [0, 0] width 0 height 0
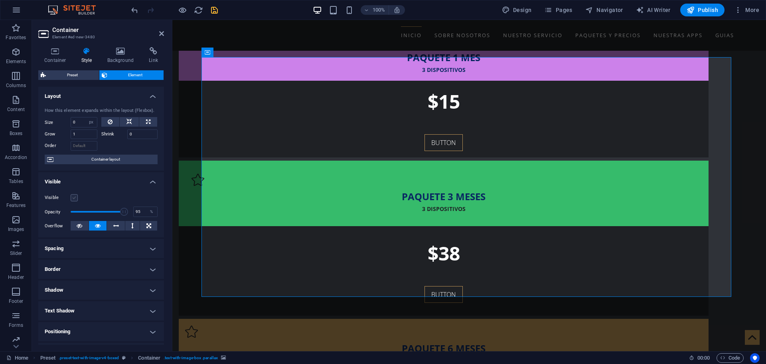
click at [75, 199] on label at bounding box center [74, 197] width 7 height 7
click at [0, 0] on input "Visible" at bounding box center [0, 0] width 0 height 0
drag, startPoint x: 124, startPoint y: 213, endPoint x: 107, endPoint y: 212, distance: 17.6
click at [107, 212] on span at bounding box center [111, 212] width 8 height 8
drag, startPoint x: 107, startPoint y: 212, endPoint x: 128, endPoint y: 214, distance: 21.3
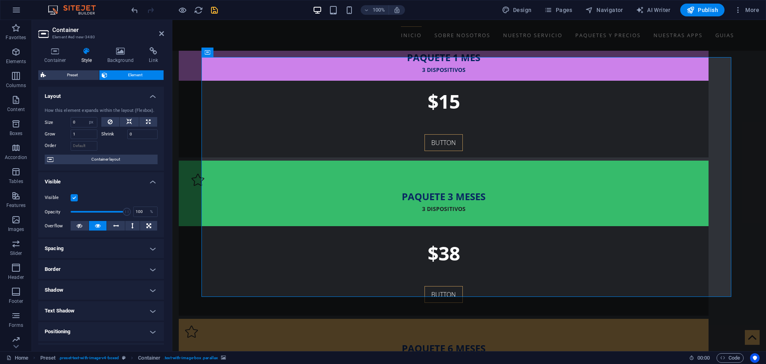
click at [128, 214] on span at bounding box center [127, 212] width 8 height 8
drag, startPoint x: 125, startPoint y: 210, endPoint x: 94, endPoint y: 208, distance: 30.8
click at [95, 208] on span at bounding box center [99, 212] width 8 height 8
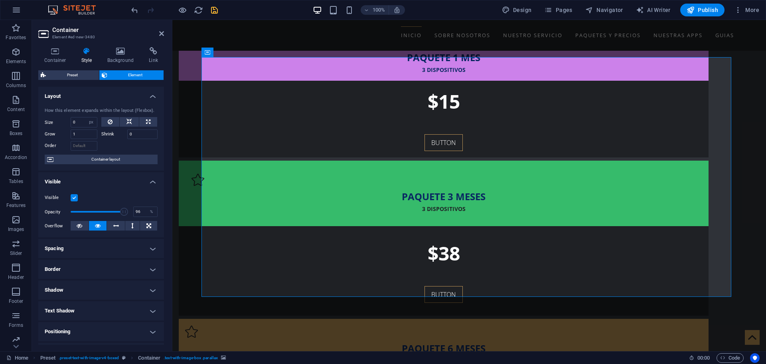
drag, startPoint x: 94, startPoint y: 210, endPoint x: 123, endPoint y: 214, distance: 29.7
click at [123, 214] on span at bounding box center [124, 212] width 8 height 8
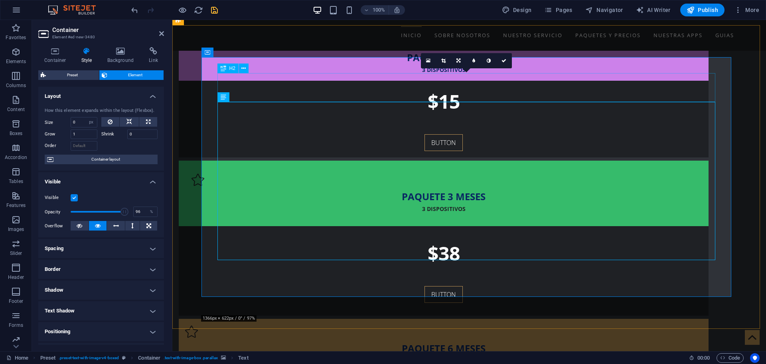
click at [234, 71] on div "H2" at bounding box center [228, 68] width 21 height 10
click at [218, 73] on div "H2" at bounding box center [236, 68] width 36 height 10
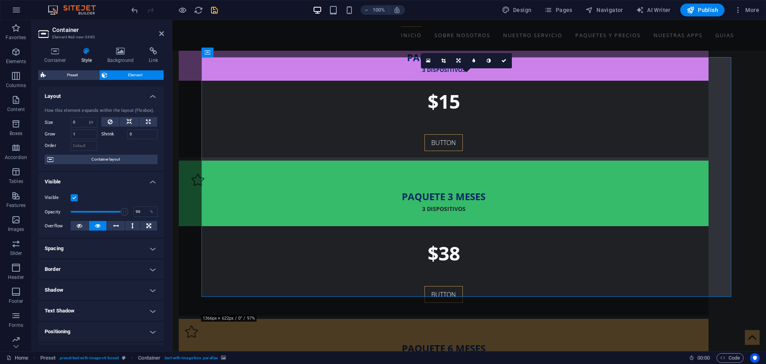
click at [247, 95] on icon at bounding box center [246, 97] width 4 height 8
click at [249, 95] on button at bounding box center [247, 97] width 10 height 10
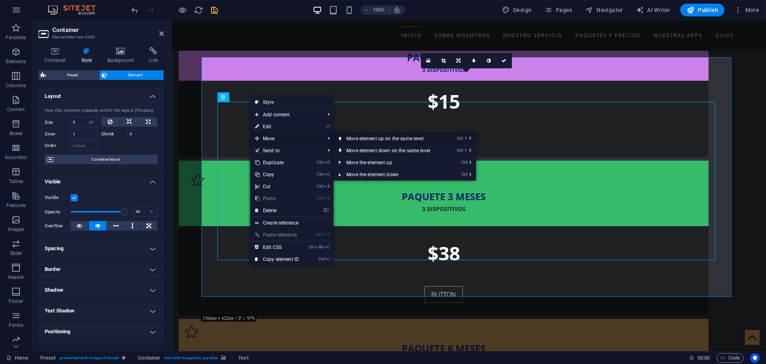
click at [359, 140] on link "Ctrl ⇧ ⬆ Move element up on the same level" at bounding box center [390, 139] width 113 height 12
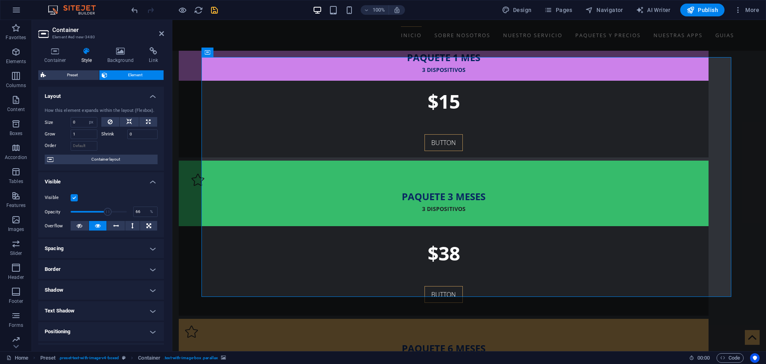
drag, startPoint x: 121, startPoint y: 212, endPoint x: 107, endPoint y: 212, distance: 14.0
click at [107, 212] on span at bounding box center [108, 212] width 8 height 8
drag, startPoint x: 107, startPoint y: 212, endPoint x: 125, endPoint y: 213, distance: 18.8
click at [125, 213] on span at bounding box center [127, 212] width 8 height 8
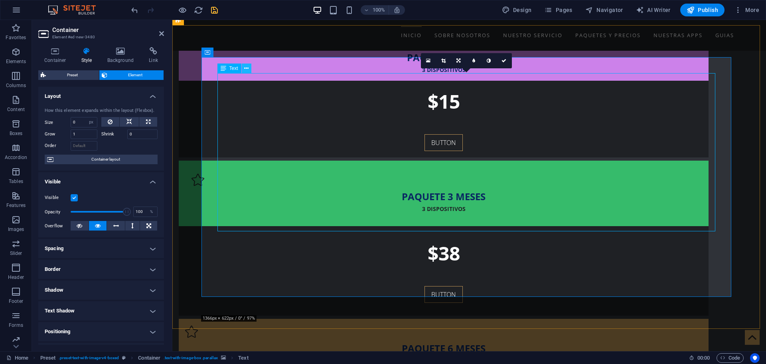
click at [246, 66] on icon at bounding box center [246, 68] width 4 height 8
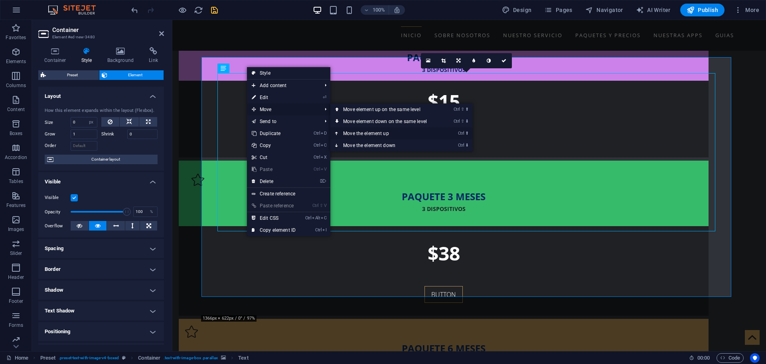
click at [376, 133] on link "Ctrl ⬆ Move the element up" at bounding box center [387, 133] width 113 height 12
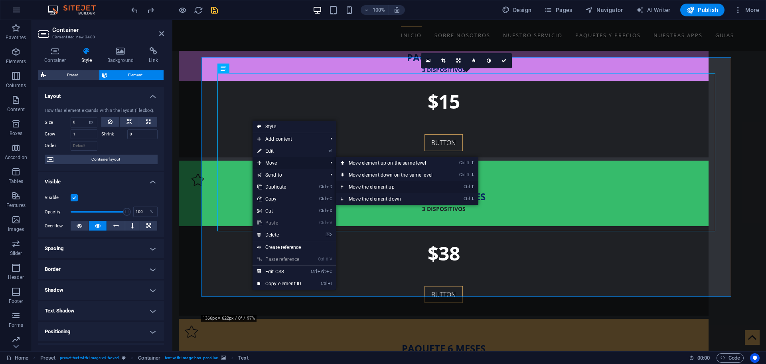
click at [366, 186] on link "Ctrl ⬆ Move the element up" at bounding box center [392, 187] width 113 height 12
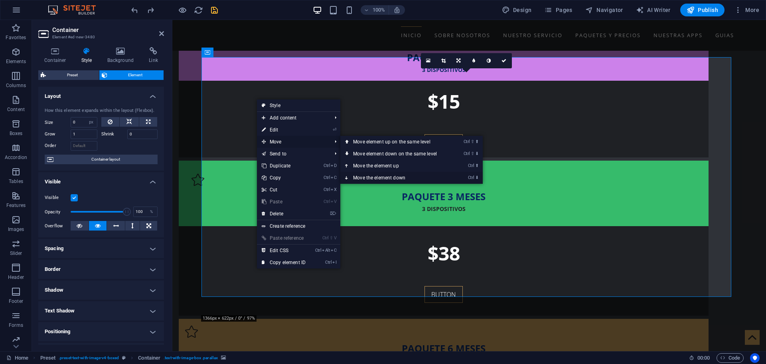
click at [376, 179] on link "Ctrl ⬇ Move the element down" at bounding box center [396, 178] width 113 height 12
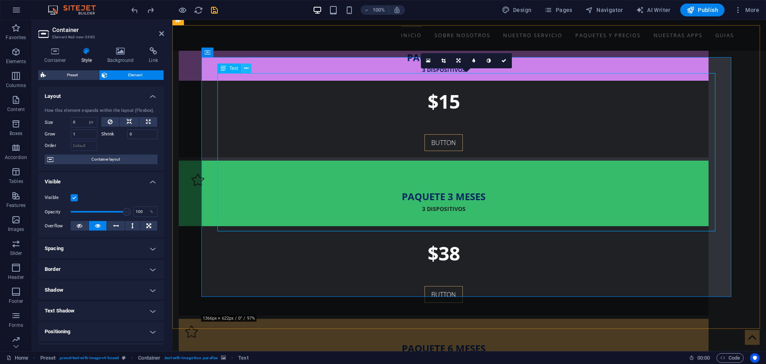
click at [246, 69] on icon at bounding box center [246, 68] width 4 height 8
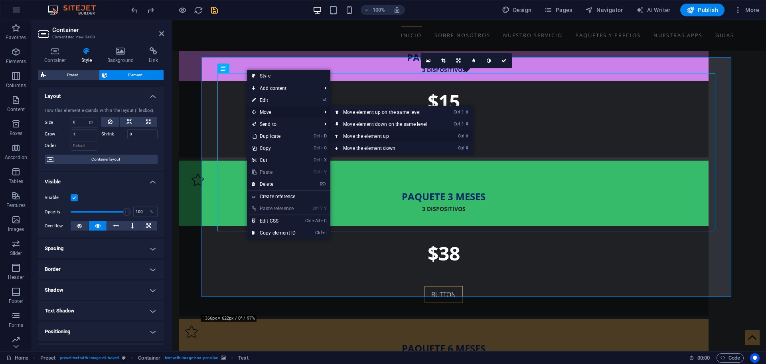
click at [386, 136] on link "Ctrl ⬆ Move the element up" at bounding box center [387, 136] width 113 height 12
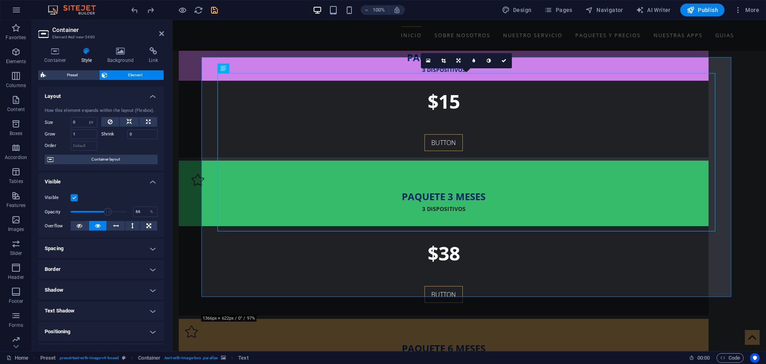
type input "96"
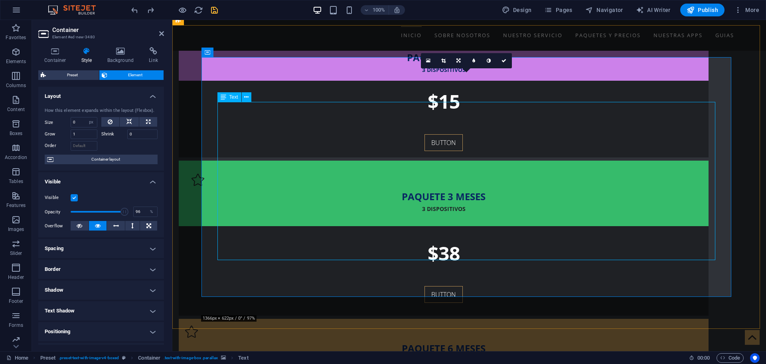
click at [75, 146] on input "Order" at bounding box center [84, 146] width 27 height 10
type input "1"
click at [114, 149] on div at bounding box center [129, 145] width 57 height 12
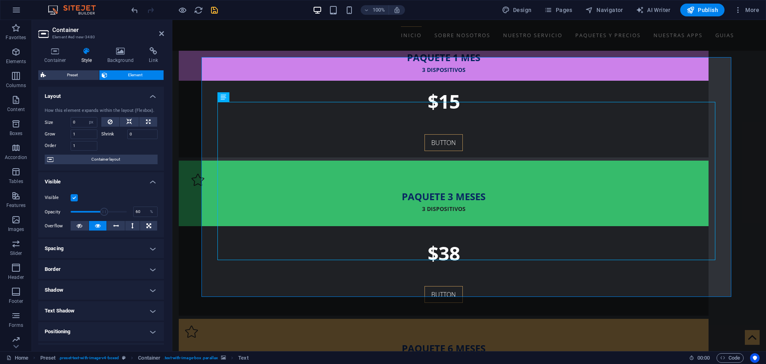
drag, startPoint x: 123, startPoint y: 213, endPoint x: 103, endPoint y: 216, distance: 19.8
click at [103, 216] on span at bounding box center [99, 212] width 56 height 12
type input "100"
drag, startPoint x: 103, startPoint y: 216, endPoint x: 126, endPoint y: 216, distance: 22.8
click at [126, 216] on div "Opacity 100 %" at bounding box center [101, 212] width 113 height 12
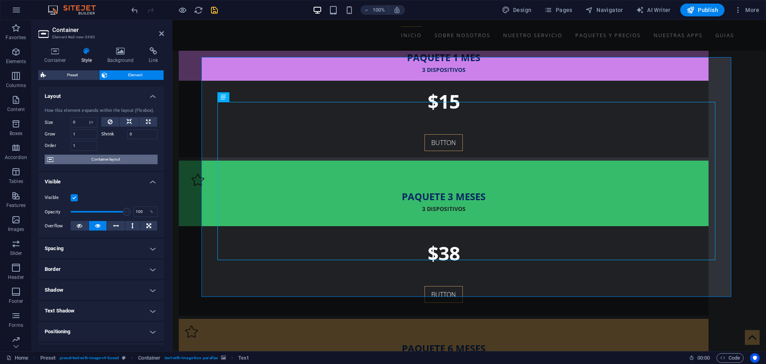
click at [110, 159] on span "Container layout" at bounding box center [105, 159] width 99 height 10
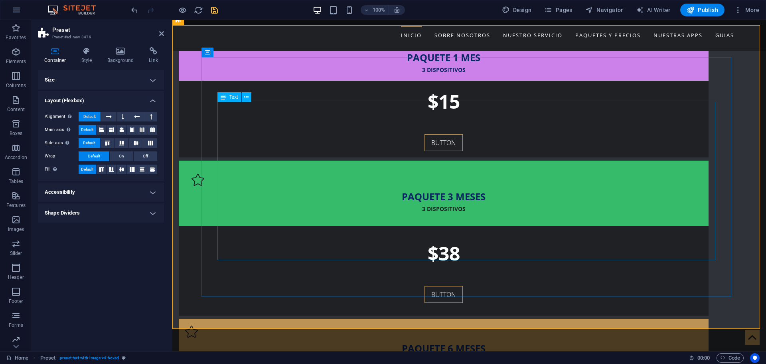
click at [121, 156] on span "On" at bounding box center [121, 156] width 5 height 10
click at [111, 58] on h4 "Background" at bounding box center [122, 55] width 42 height 17
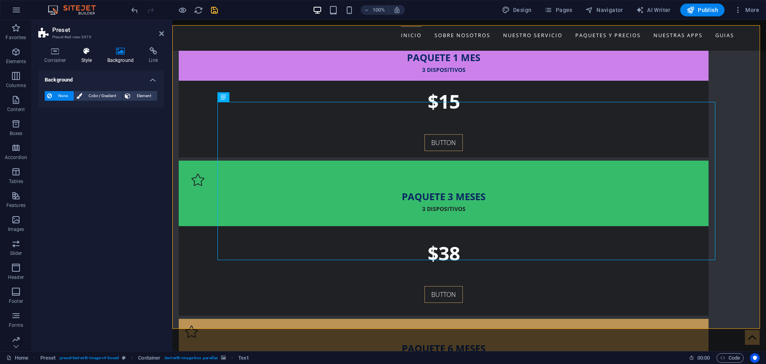
click at [77, 56] on h4 "Style" at bounding box center [88, 55] width 26 height 17
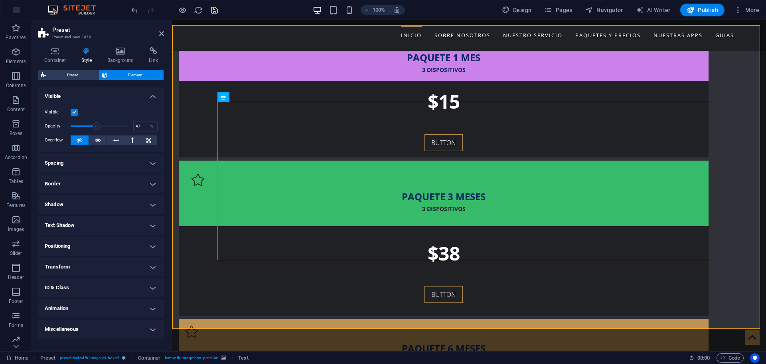
drag, startPoint x: 126, startPoint y: 126, endPoint x: 97, endPoint y: 126, distance: 29.5
click at [97, 126] on span at bounding box center [97, 126] width 8 height 8
drag, startPoint x: 97, startPoint y: 126, endPoint x: 133, endPoint y: 125, distance: 35.9
click at [133, 125] on div "Opacity 100 %" at bounding box center [101, 126] width 113 height 12
click at [75, 246] on h4 "Positioning" at bounding box center [101, 245] width 126 height 19
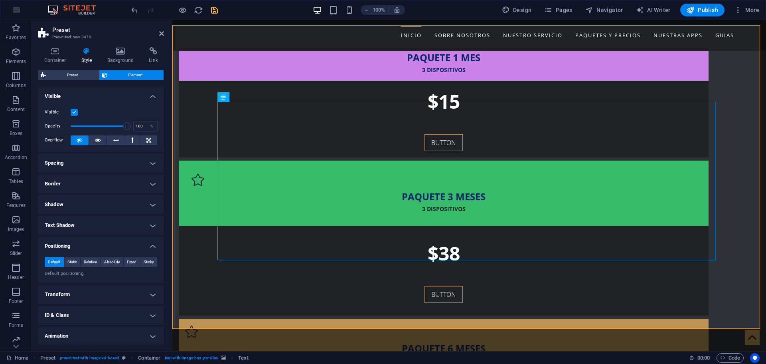
click at [75, 246] on h4 "Positioning" at bounding box center [101, 243] width 126 height 14
drag, startPoint x: 124, startPoint y: 129, endPoint x: 98, endPoint y: 127, distance: 25.7
click at [98, 127] on span at bounding box center [101, 126] width 8 height 8
type input "100"
drag, startPoint x: 98, startPoint y: 127, endPoint x: 135, endPoint y: 129, distance: 36.4
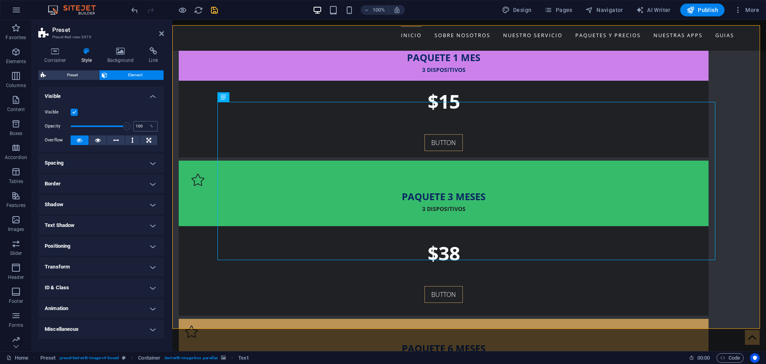
click at [135, 129] on div "Opacity 100 %" at bounding box center [101, 126] width 113 height 12
drag, startPoint x: 135, startPoint y: 129, endPoint x: 75, endPoint y: 130, distance: 59.9
click at [75, 130] on div "Opacity 100 %" at bounding box center [101, 126] width 113 height 12
click at [61, 162] on h4 "Spacing" at bounding box center [101, 162] width 126 height 19
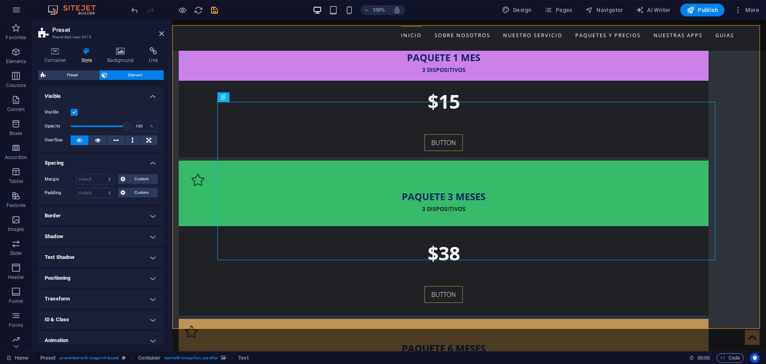
click at [61, 162] on h4 "Spacing" at bounding box center [101, 160] width 126 height 14
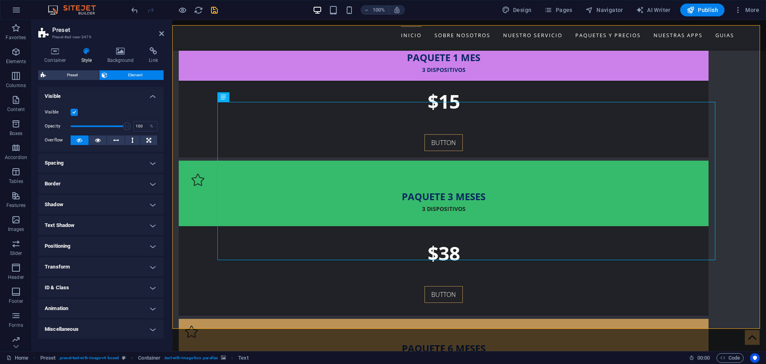
click at [72, 244] on h4 "Positioning" at bounding box center [101, 245] width 126 height 19
click at [73, 247] on h4 "Positioning" at bounding box center [101, 243] width 126 height 14
click at [94, 329] on h4 "Miscellaneous" at bounding box center [101, 328] width 126 height 19
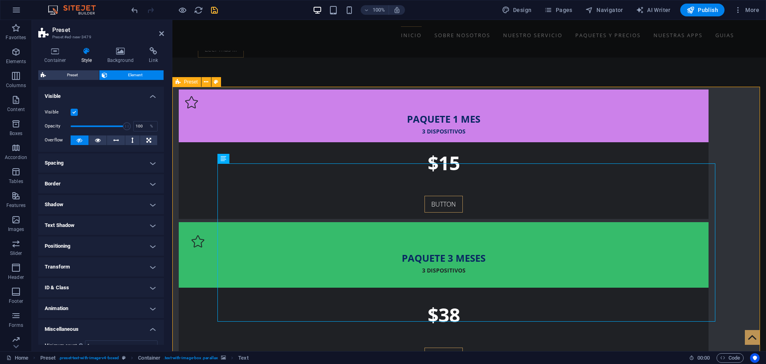
scroll to position [363, 0]
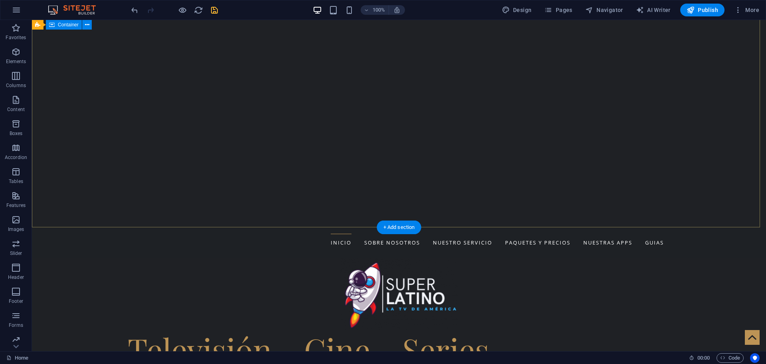
scroll to position [0, 0]
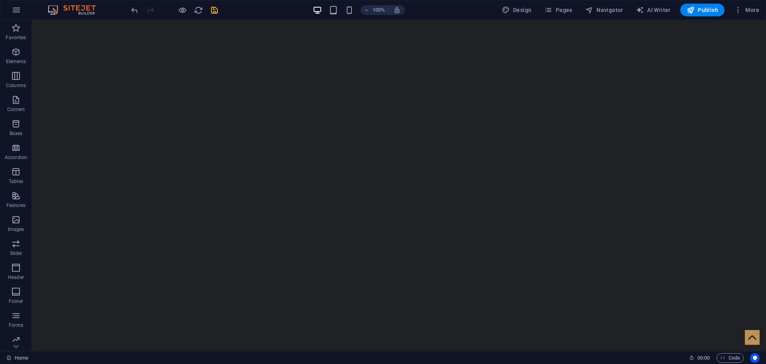
click at [225, 12] on div "100% Design Pages Navigator AI Writer Publish More" at bounding box center [446, 10] width 633 height 13
click at [210, 12] on icon "save" at bounding box center [214, 10] width 9 height 9
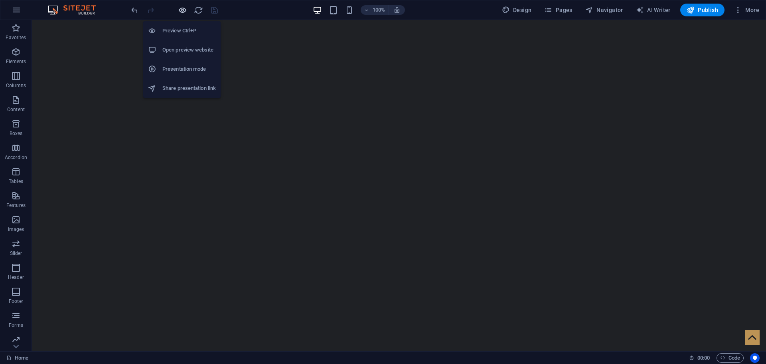
click at [179, 12] on icon "button" at bounding box center [182, 10] width 9 height 9
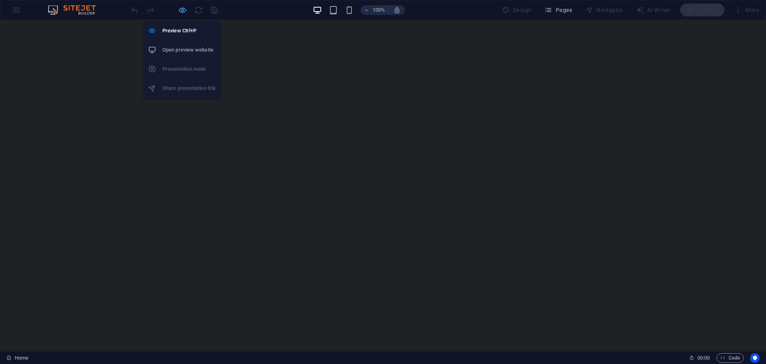
click at [183, 8] on icon "button" at bounding box center [182, 10] width 9 height 9
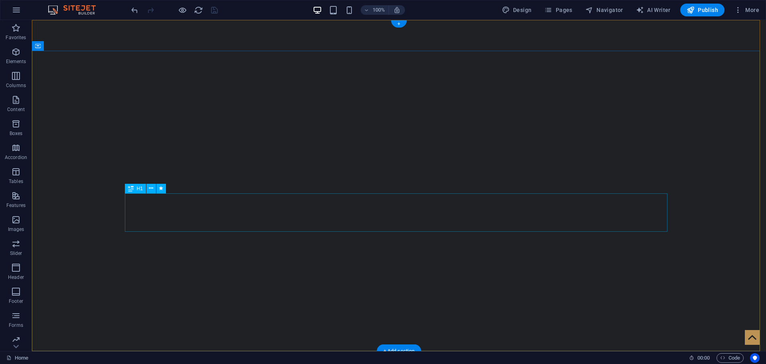
click at [150, 187] on icon at bounding box center [151, 188] width 4 height 8
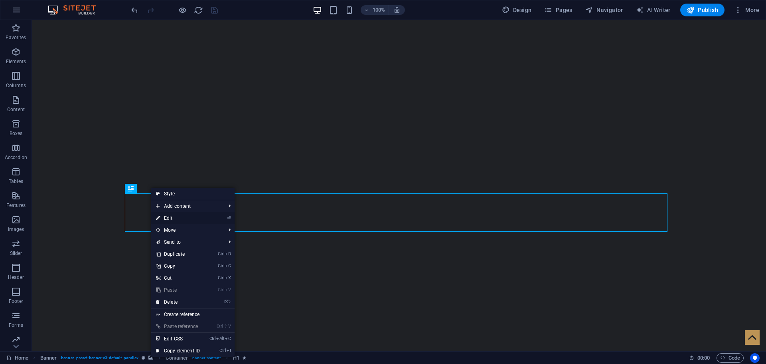
click at [171, 220] on link "⏎ Edit" at bounding box center [177, 218] width 53 height 12
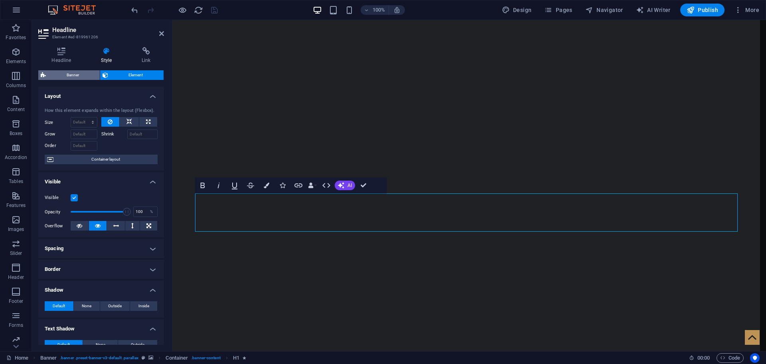
click at [77, 74] on span "Banner" at bounding box center [72, 75] width 49 height 10
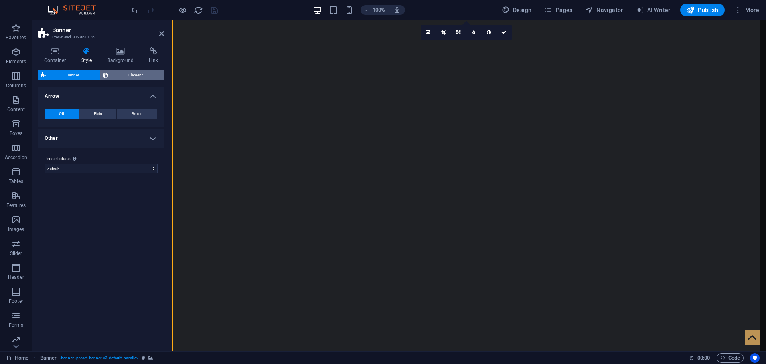
click at [118, 73] on span "Element" at bounding box center [136, 75] width 51 height 10
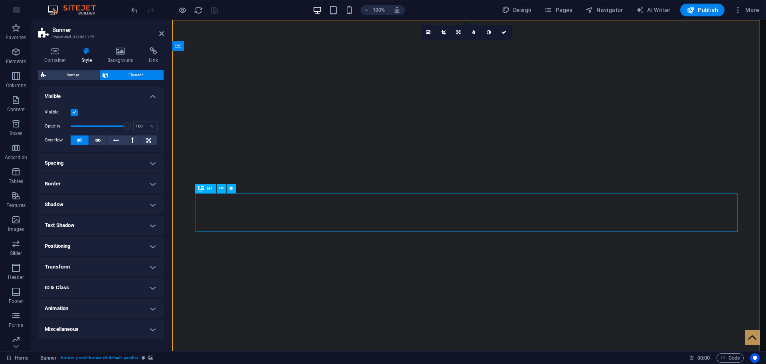
click at [60, 57] on h4 "Container" at bounding box center [56, 55] width 37 height 17
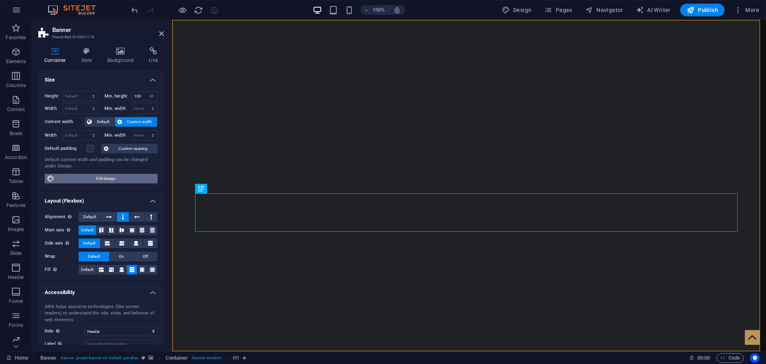
click at [111, 178] on span "Edit design" at bounding box center [106, 179] width 99 height 10
select select "rem"
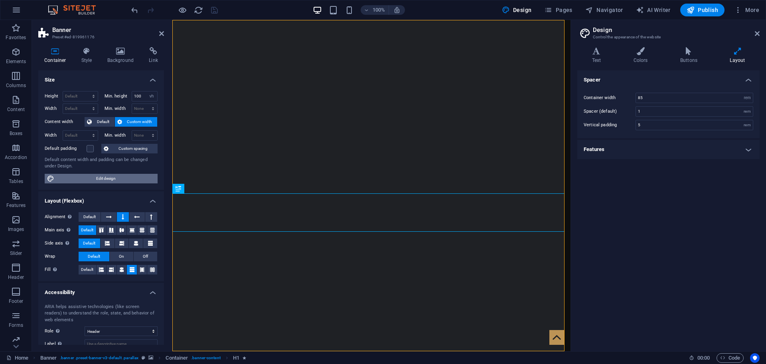
click at [111, 178] on span "Edit design" at bounding box center [106, 179] width 99 height 10
click at [757, 32] on icon at bounding box center [757, 33] width 5 height 6
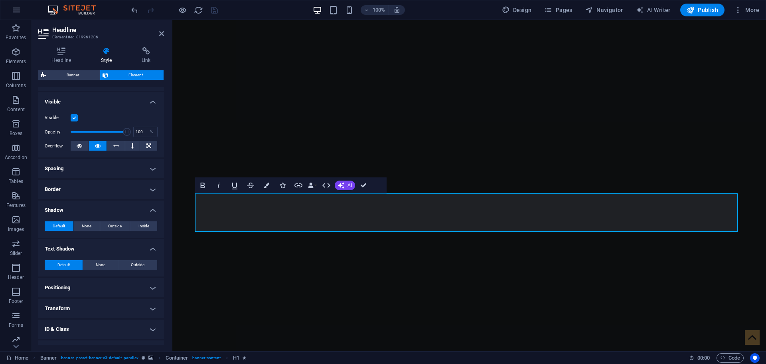
scroll to position [115, 0]
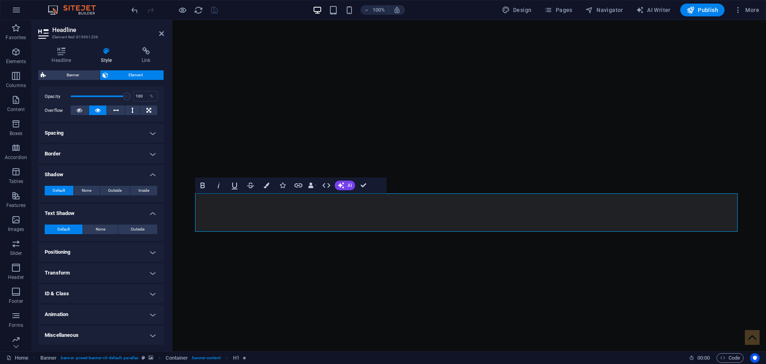
click at [94, 252] on h4 "Positioning" at bounding box center [101, 251] width 126 height 19
click at [94, 252] on h4 "Positioning" at bounding box center [101, 249] width 126 height 14
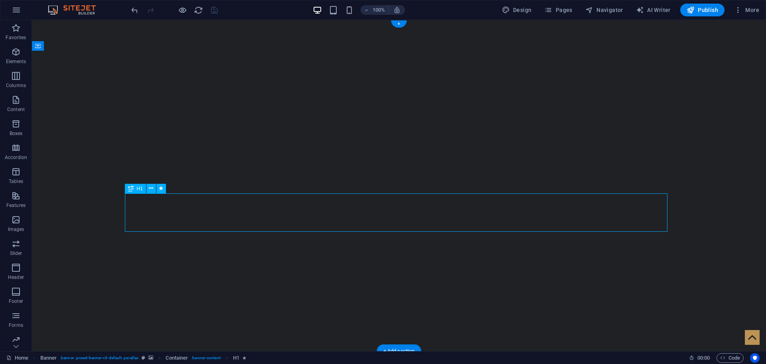
click at [135, 188] on div "H1" at bounding box center [135, 189] width 21 height 10
drag, startPoint x: 160, startPoint y: 208, endPoint x: 202, endPoint y: 198, distance: 43.2
click at [133, 190] on icon at bounding box center [131, 189] width 6 height 10
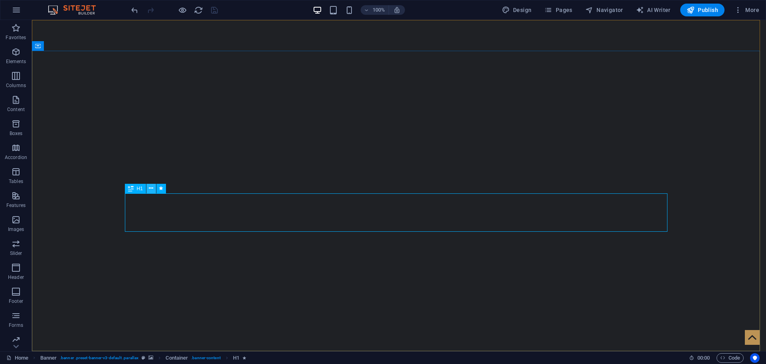
click at [149, 191] on icon at bounding box center [151, 188] width 4 height 8
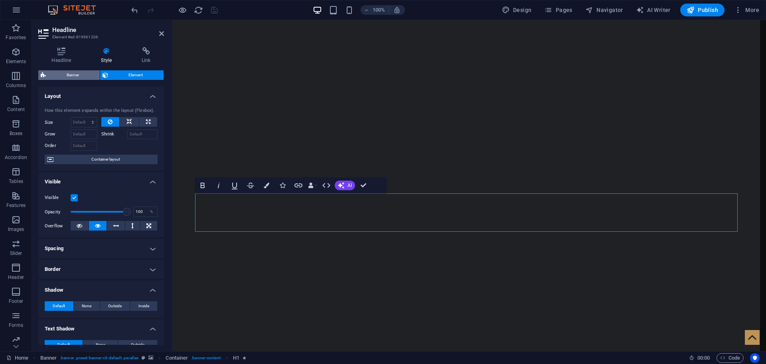
click at [64, 76] on span "Banner" at bounding box center [72, 75] width 49 height 10
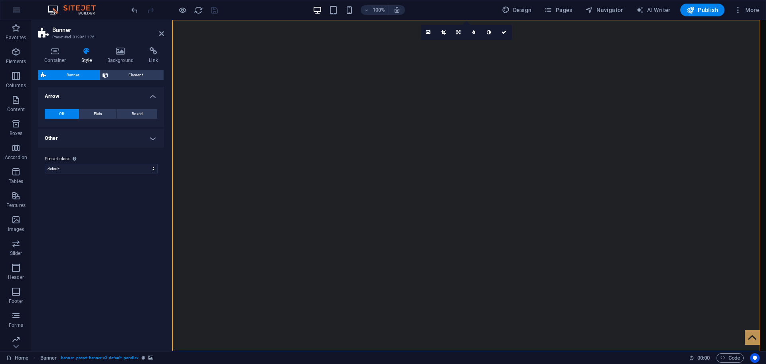
click at [154, 140] on h4 "Other" at bounding box center [101, 138] width 126 height 19
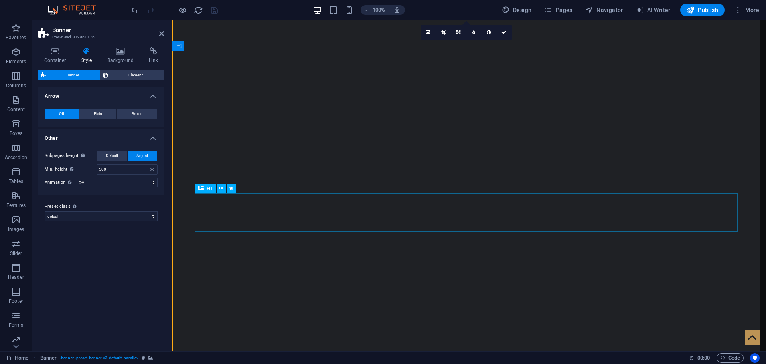
click at [93, 189] on div "Subpages height Overwrites the min. height of the banner only for the subpages.…" at bounding box center [101, 169] width 129 height 52
click at [95, 185] on select "Off Zoom: in & out Slide: left to right Slide: up to down" at bounding box center [117, 183] width 82 height 10
select select "move_horizontal"
click at [76, 178] on select "Off Zoom: in & out Slide: left to right Slide: up to down" at bounding box center [117, 183] width 82 height 10
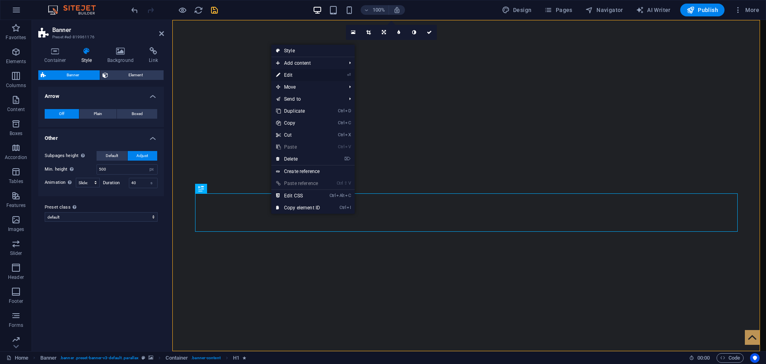
click at [293, 74] on link "⏎ Edit" at bounding box center [297, 75] width 53 height 12
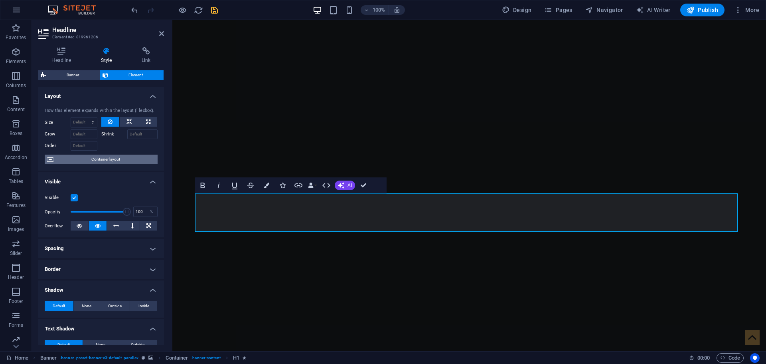
click at [101, 159] on span "Container layout" at bounding box center [105, 159] width 99 height 10
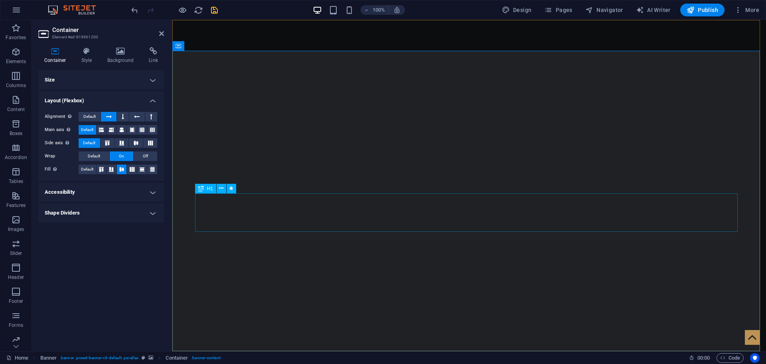
click at [113, 117] on button at bounding box center [108, 117] width 15 height 10
click at [137, 119] on icon at bounding box center [137, 117] width 6 height 10
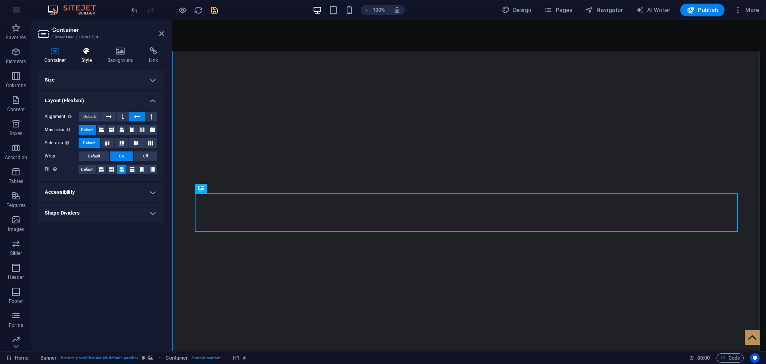
click at [84, 55] on h4 "Style" at bounding box center [88, 55] width 26 height 17
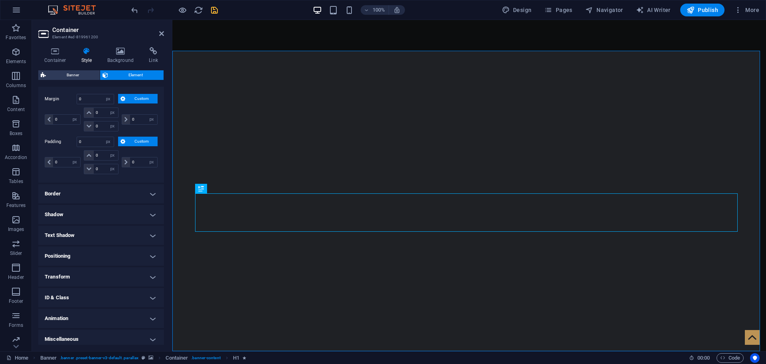
scroll to position [40, 0]
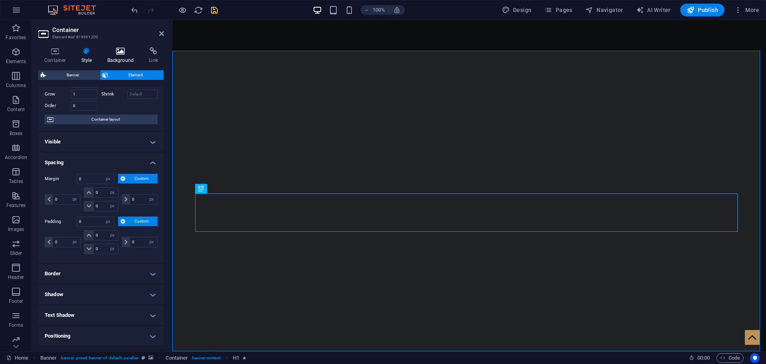
click at [123, 51] on icon at bounding box center [120, 51] width 39 height 8
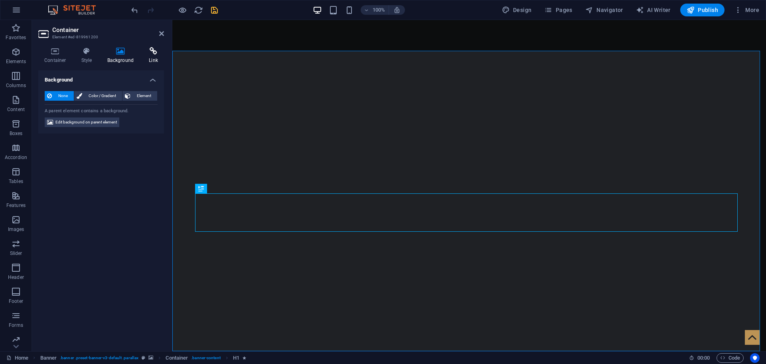
click at [148, 55] on icon at bounding box center [153, 51] width 21 height 8
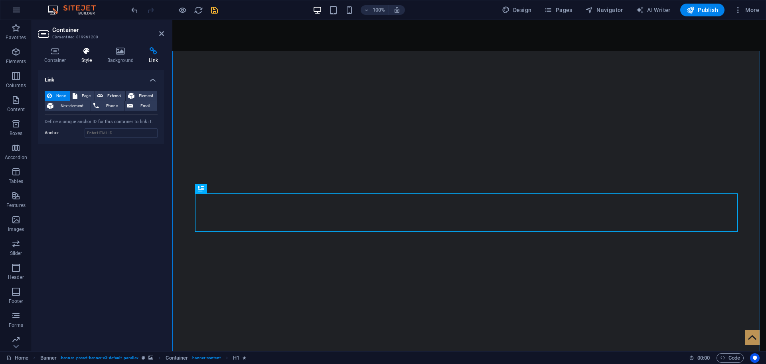
click at [83, 54] on icon at bounding box center [86, 51] width 23 height 8
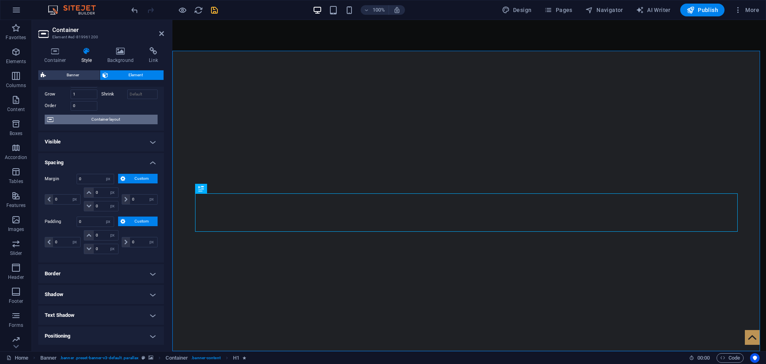
click at [82, 118] on span "Container layout" at bounding box center [105, 120] width 99 height 10
select select "vh"
select select "header"
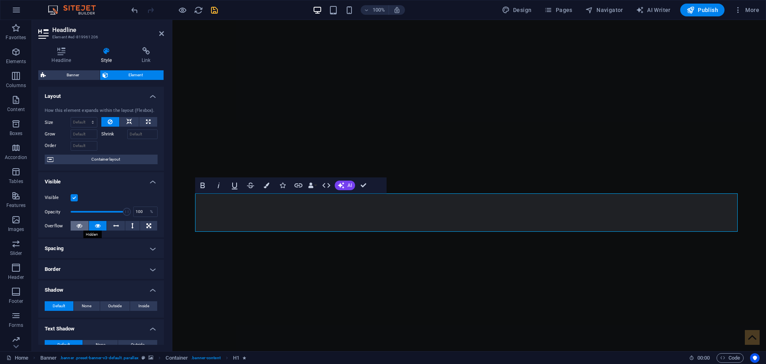
click at [78, 224] on icon at bounding box center [80, 226] width 6 height 10
click at [92, 223] on button at bounding box center [98, 226] width 18 height 10
click at [110, 224] on button at bounding box center [116, 226] width 18 height 10
click at [115, 225] on icon at bounding box center [116, 226] width 6 height 10
click at [98, 227] on icon at bounding box center [98, 226] width 6 height 10
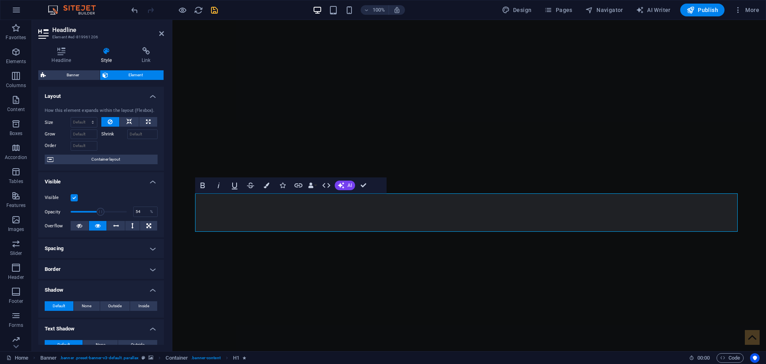
drag, startPoint x: 126, startPoint y: 212, endPoint x: 100, endPoint y: 217, distance: 26.3
click at [100, 217] on span at bounding box center [99, 212] width 56 height 12
drag, startPoint x: 100, startPoint y: 217, endPoint x: 129, endPoint y: 217, distance: 28.3
click at [129, 217] on div "Opacity 100 %" at bounding box center [101, 212] width 113 height 12
click at [152, 250] on h4 "Spacing" at bounding box center [101, 248] width 126 height 19
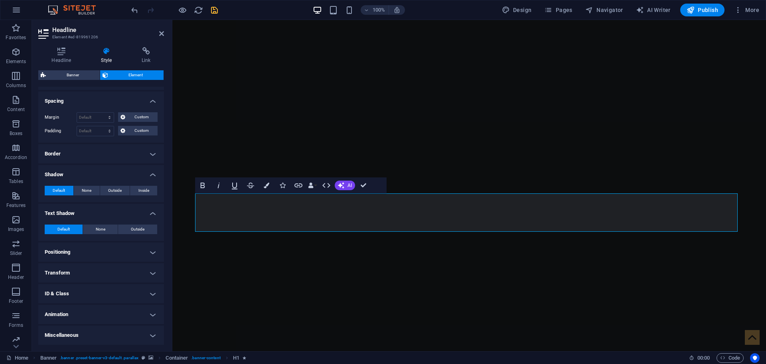
scroll to position [0, 0]
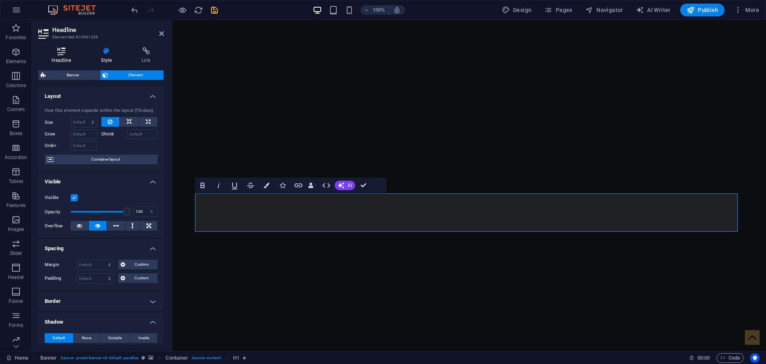
click at [59, 52] on icon at bounding box center [61, 51] width 46 height 8
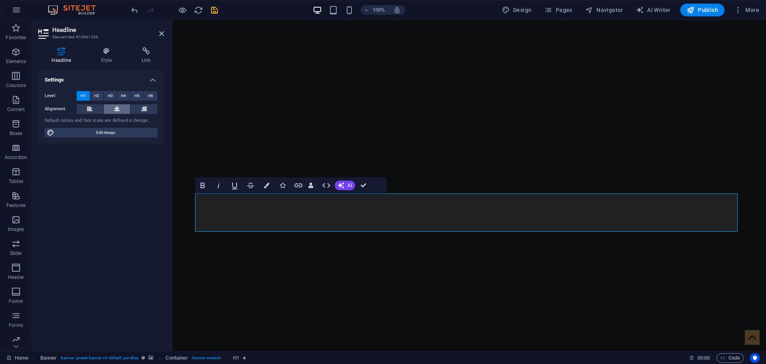
click at [117, 110] on icon at bounding box center [117, 109] width 6 height 10
click at [162, 35] on icon at bounding box center [161, 33] width 5 height 6
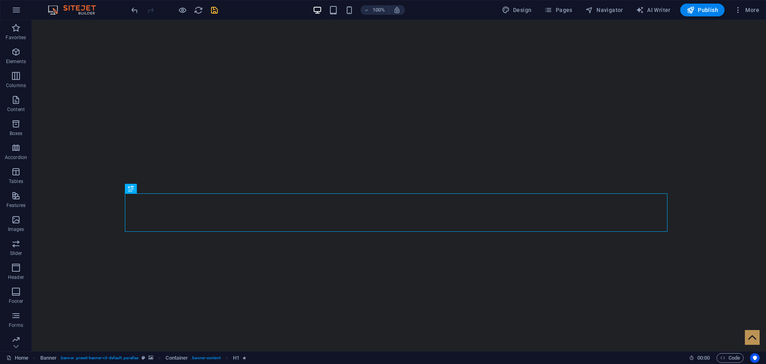
click at [222, 5] on div "100% Design Pages Navigator AI Writer Publish More" at bounding box center [446, 10] width 633 height 13
click at [215, 8] on icon "save" at bounding box center [214, 10] width 9 height 9
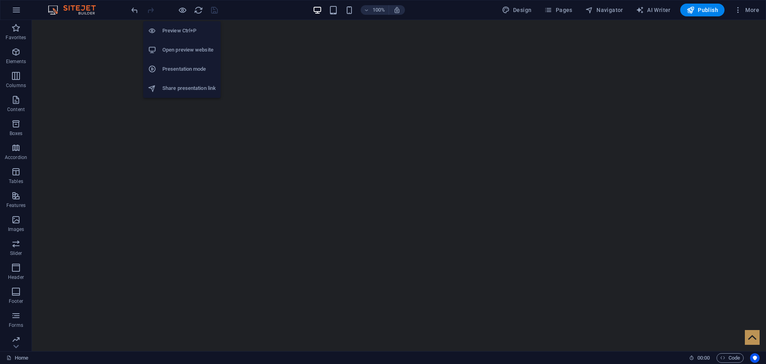
click at [178, 49] on h6 "Open preview website" at bounding box center [188, 50] width 53 height 10
